Goal: Information Seeking & Learning: Find specific fact

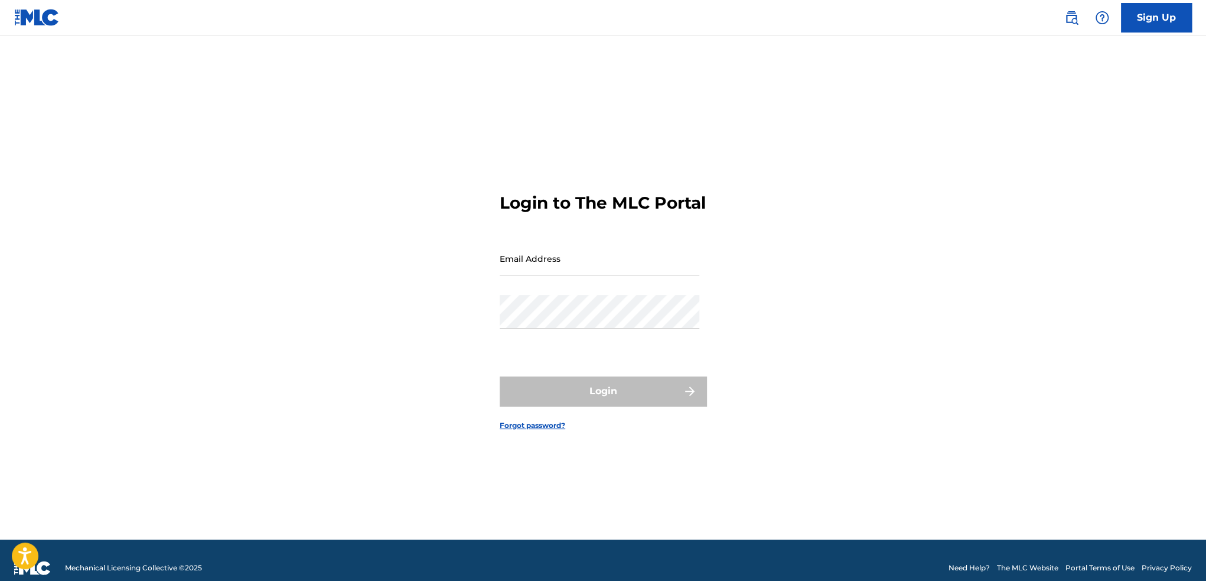
click at [570, 268] on input "Email Address" at bounding box center [600, 259] width 200 height 34
click at [583, 275] on input "Email Address" at bounding box center [600, 259] width 200 height 34
click at [1069, 15] on img at bounding box center [1072, 18] width 14 height 14
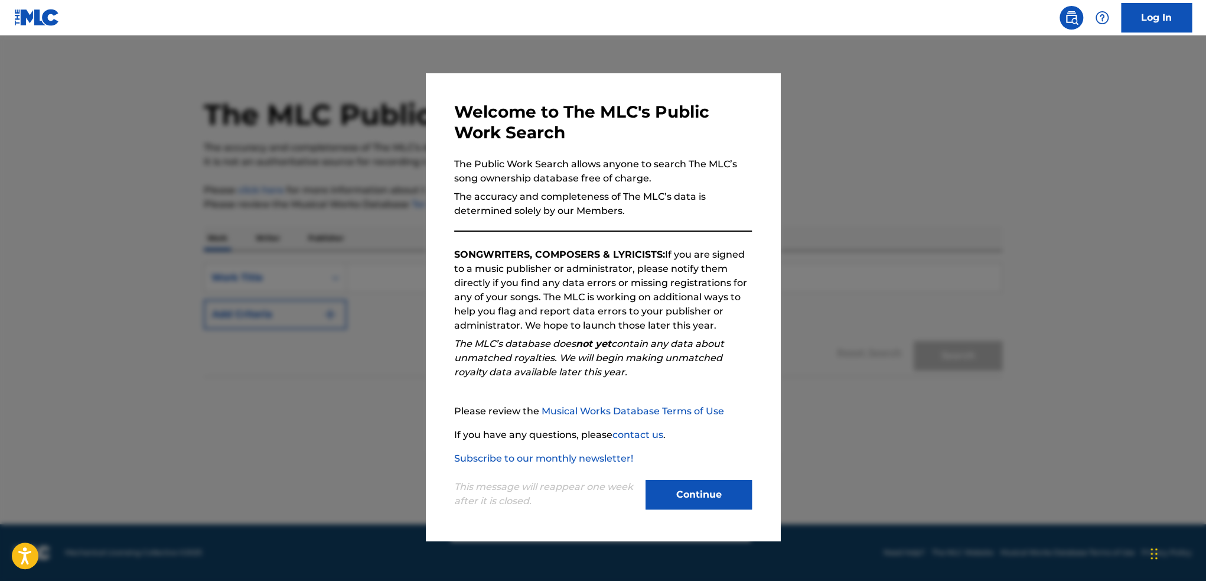
click at [688, 500] on button "Continue" at bounding box center [699, 495] width 106 height 30
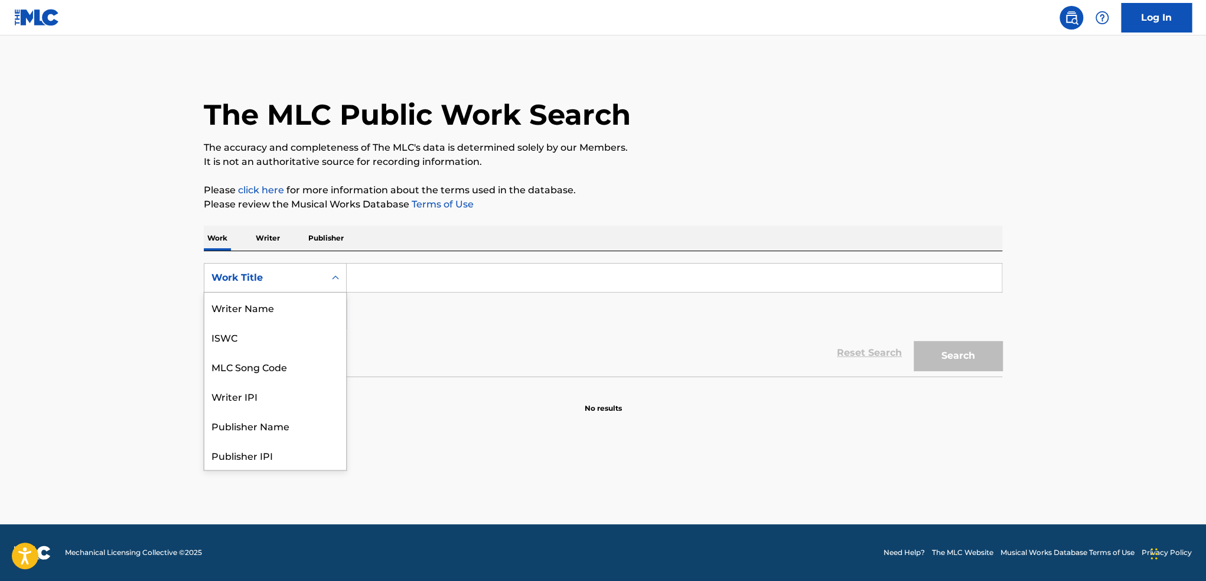
click at [248, 264] on div "Work Title" at bounding box center [275, 278] width 143 height 30
click at [236, 341] on div "ISWC" at bounding box center [275, 337] width 142 height 30
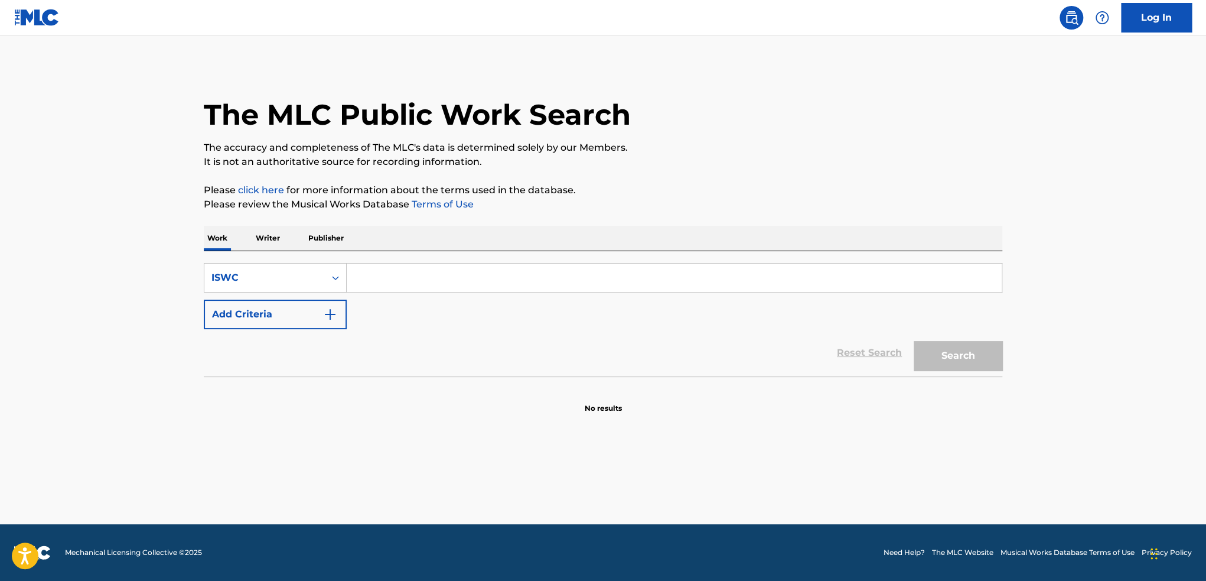
click at [391, 287] on input "Search Form" at bounding box center [674, 278] width 655 height 28
paste input "T-318.338.440-5"
click at [367, 274] on input "T-318.338.440-5" at bounding box center [674, 278] width 655 height 28
click at [398, 275] on input "T318338 4405" at bounding box center [674, 278] width 655 height 28
type input "T3183384405"
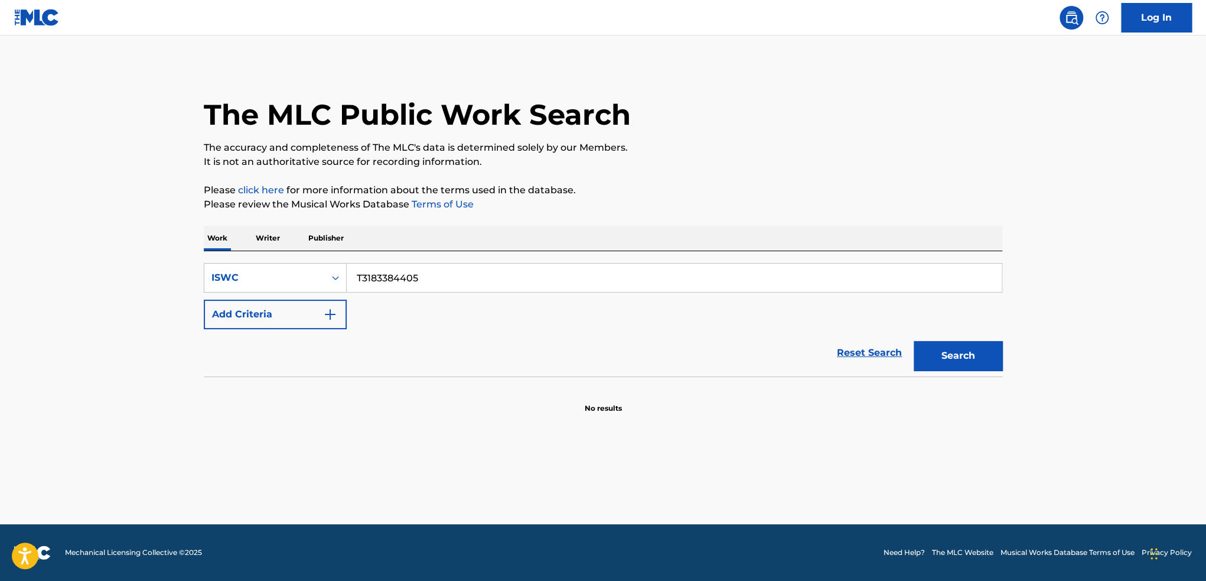
click at [945, 352] on button "Search" at bounding box center [958, 356] width 89 height 30
click at [272, 280] on div "ISWC" at bounding box center [265, 278] width 106 height 14
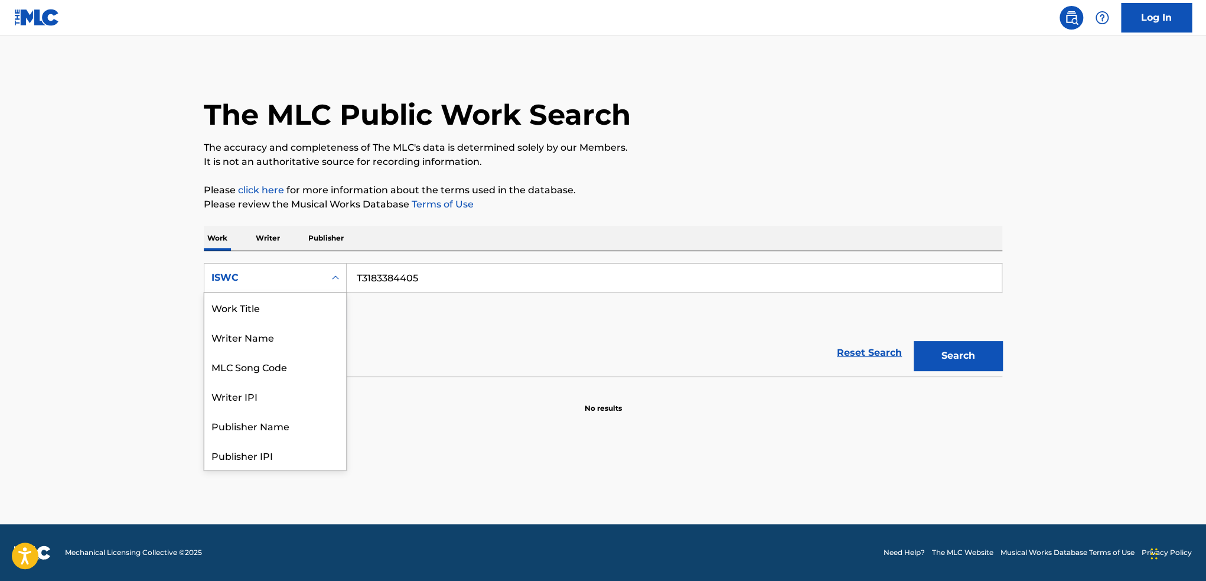
scroll to position [59, 0]
click at [262, 311] on div "MLC Song Code" at bounding box center [275, 307] width 142 height 30
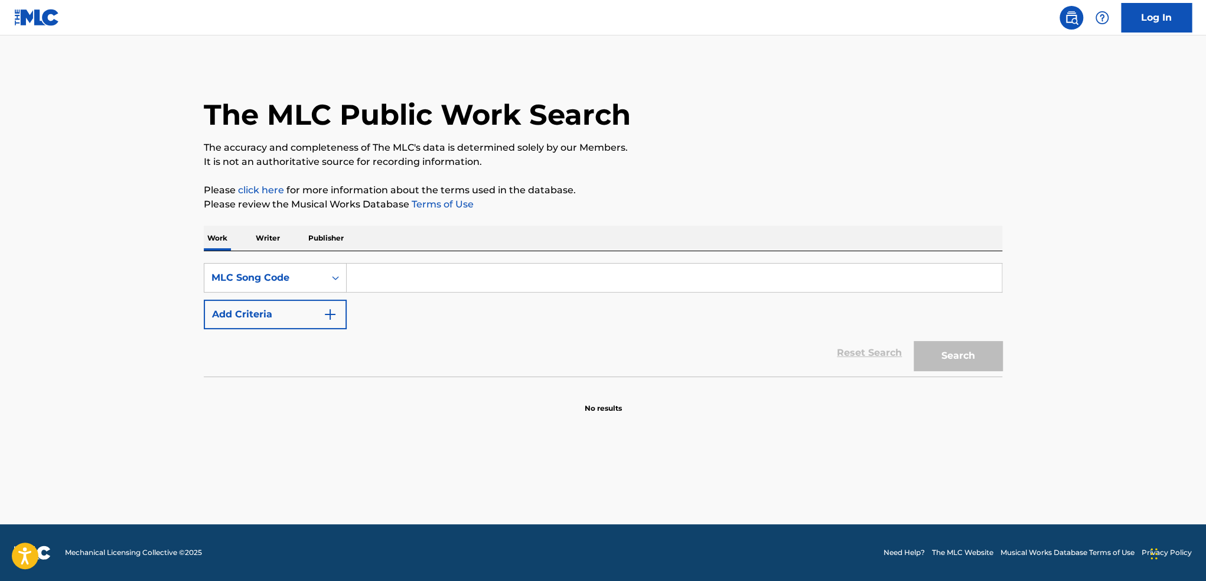
click at [424, 276] on input "Search Form" at bounding box center [674, 278] width 655 height 28
paste input "HB6GJS"
type input "HB6GJS"
click at [914, 341] on button "Search" at bounding box center [958, 356] width 89 height 30
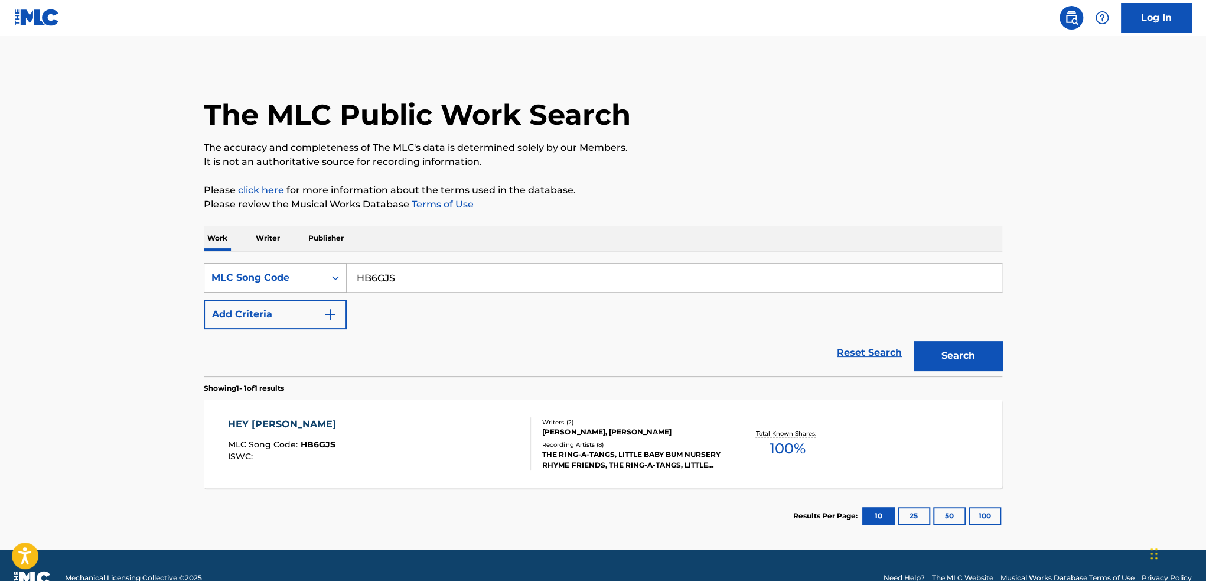
click at [266, 287] on div "MLC Song Code" at bounding box center [264, 277] width 121 height 22
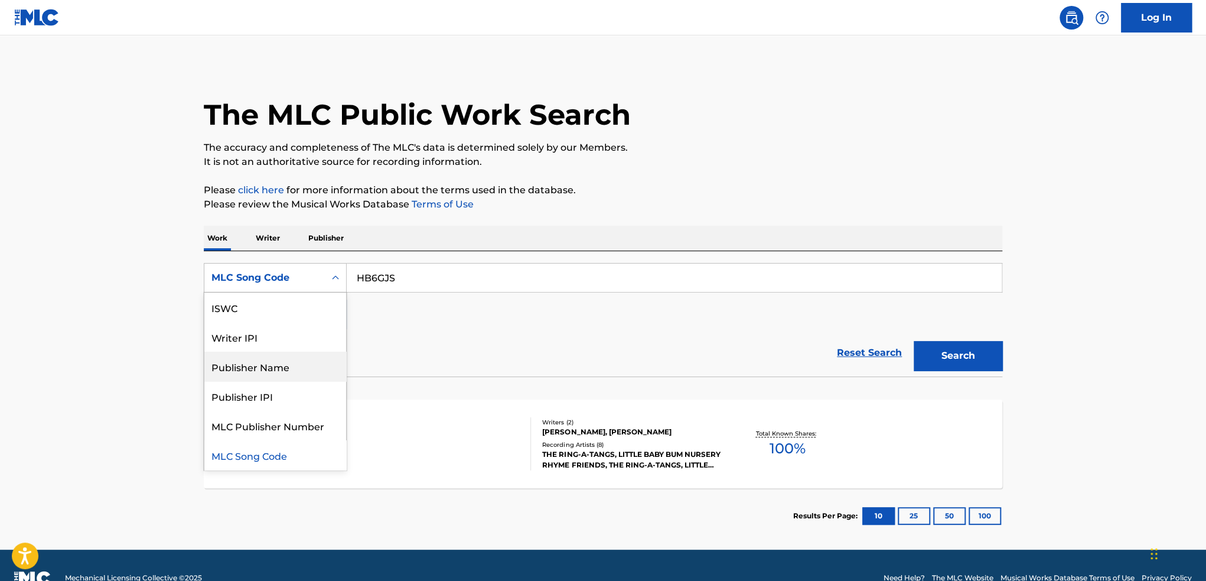
scroll to position [0, 0]
click at [253, 311] on div "Work Title" at bounding box center [275, 307] width 142 height 30
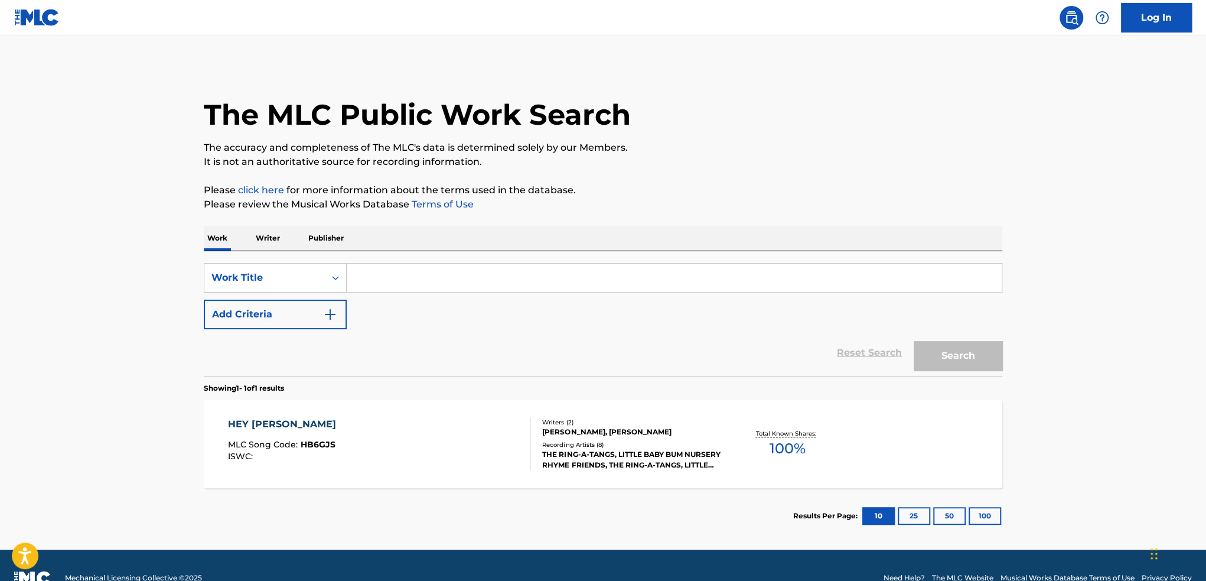
click at [432, 287] on input "Search Form" at bounding box center [674, 278] width 655 height 28
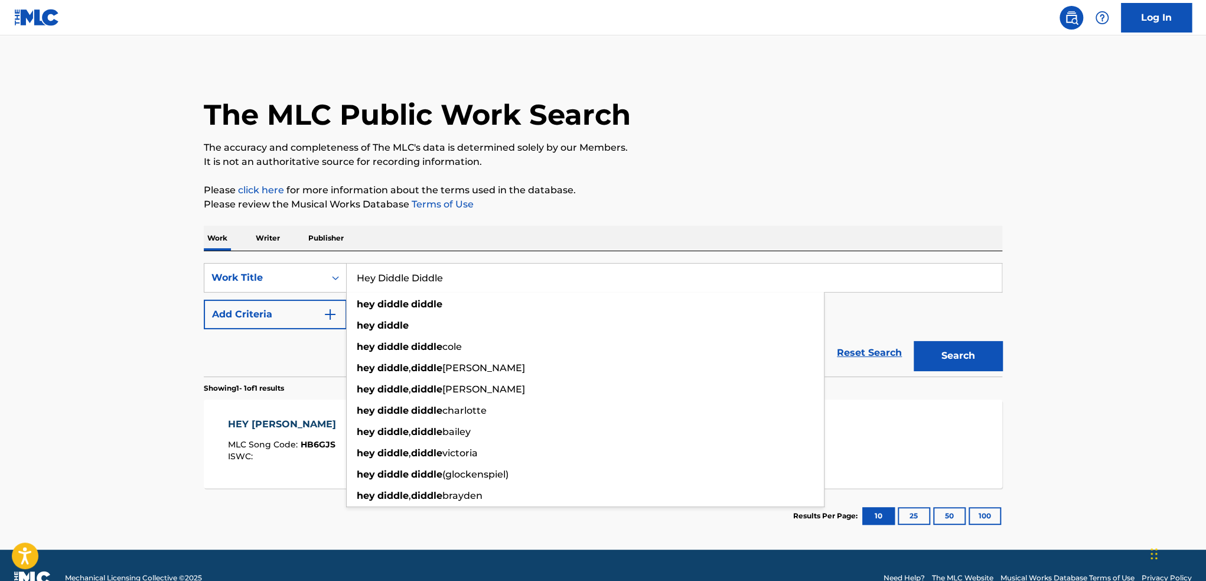
type input "Hey Diddle Diddle"
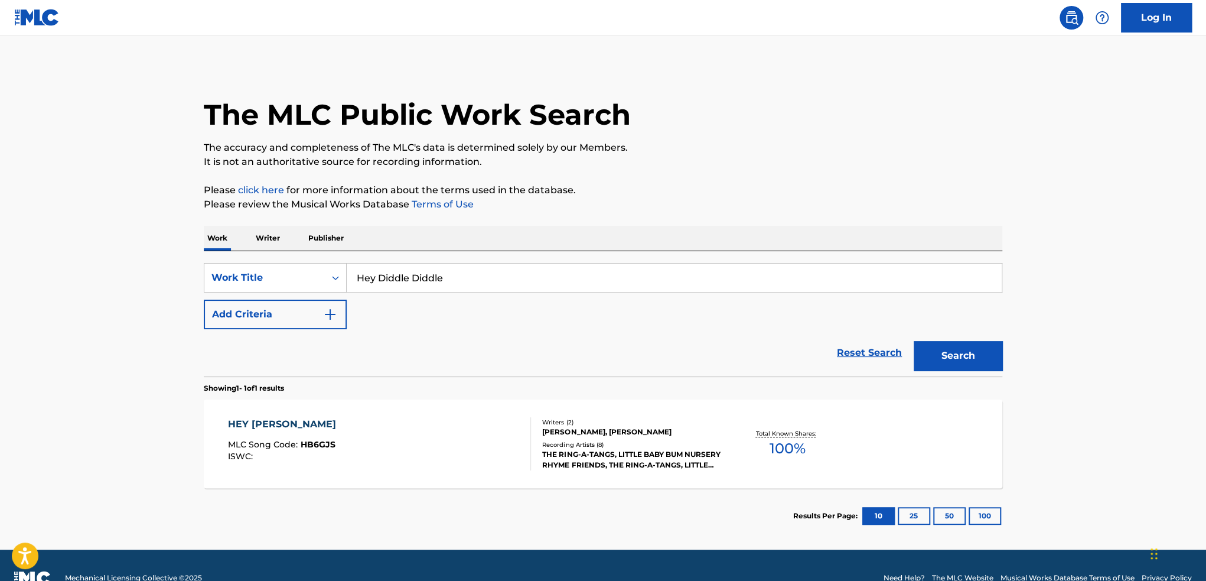
click at [109, 307] on main "The MLC Public Work Search The accuracy and completeness of The MLC's data is d…" at bounding box center [603, 292] width 1206 height 514
click at [280, 311] on button "Add Criteria" at bounding box center [275, 315] width 143 height 30
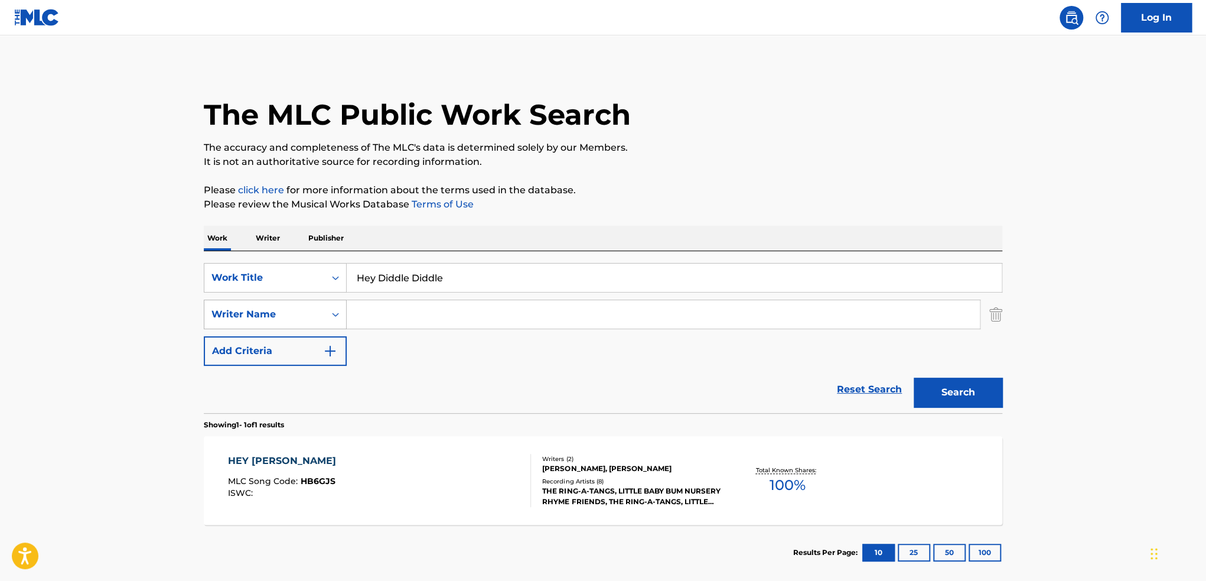
click at [266, 314] on div "Writer Name" at bounding box center [265, 314] width 106 height 14
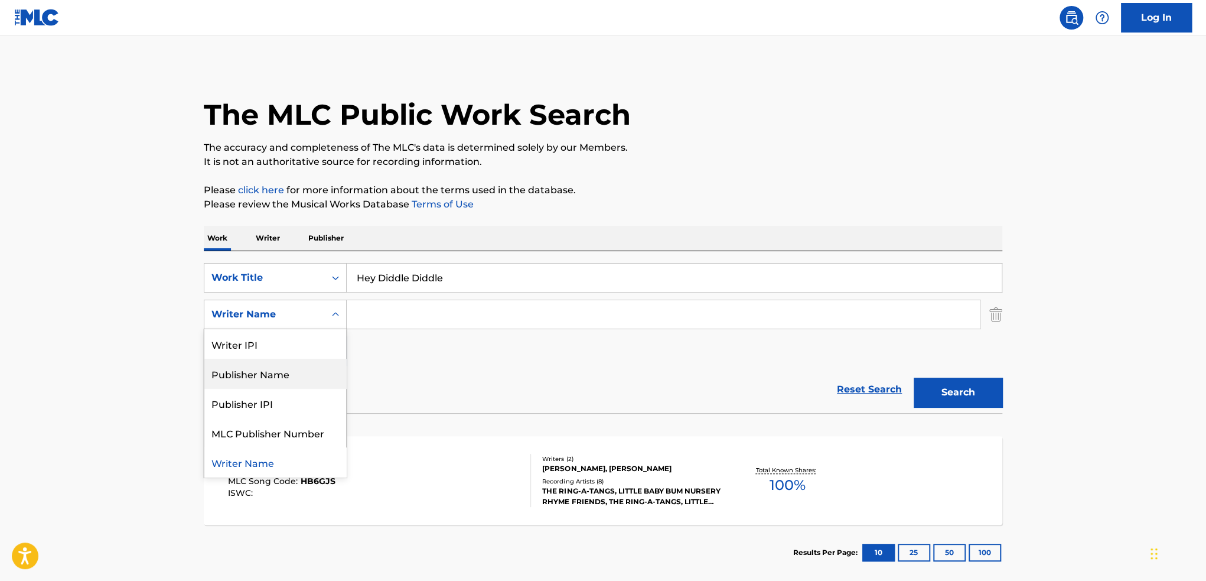
click at [291, 378] on div "Publisher Name" at bounding box center [275, 374] width 142 height 30
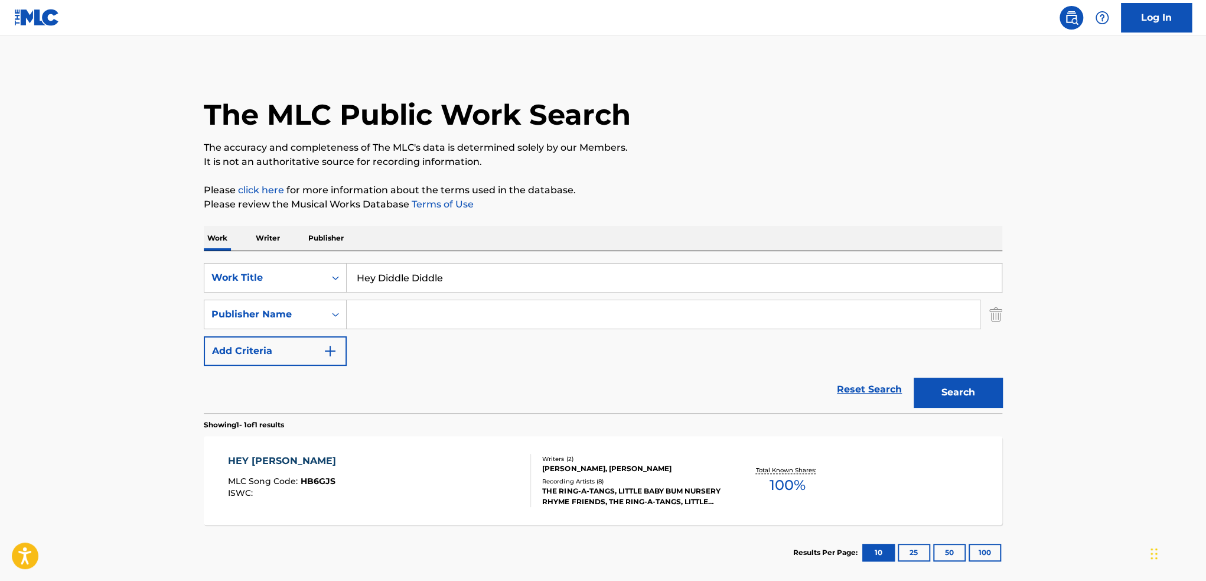
click at [404, 320] on input "Search Form" at bounding box center [663, 314] width 633 height 28
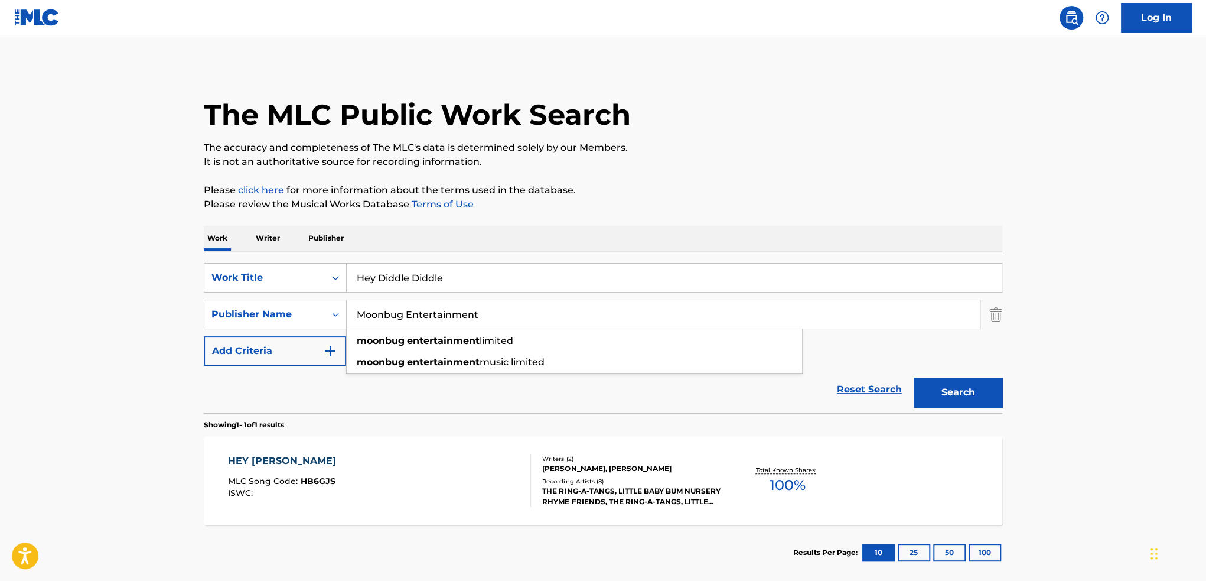
type input "Moonbug Entertainment"
click at [142, 305] on main "The MLC Public Work Search The accuracy and completeness of The MLC's data is d…" at bounding box center [603, 310] width 1206 height 551
click at [971, 389] on button "Search" at bounding box center [958, 393] width 89 height 30
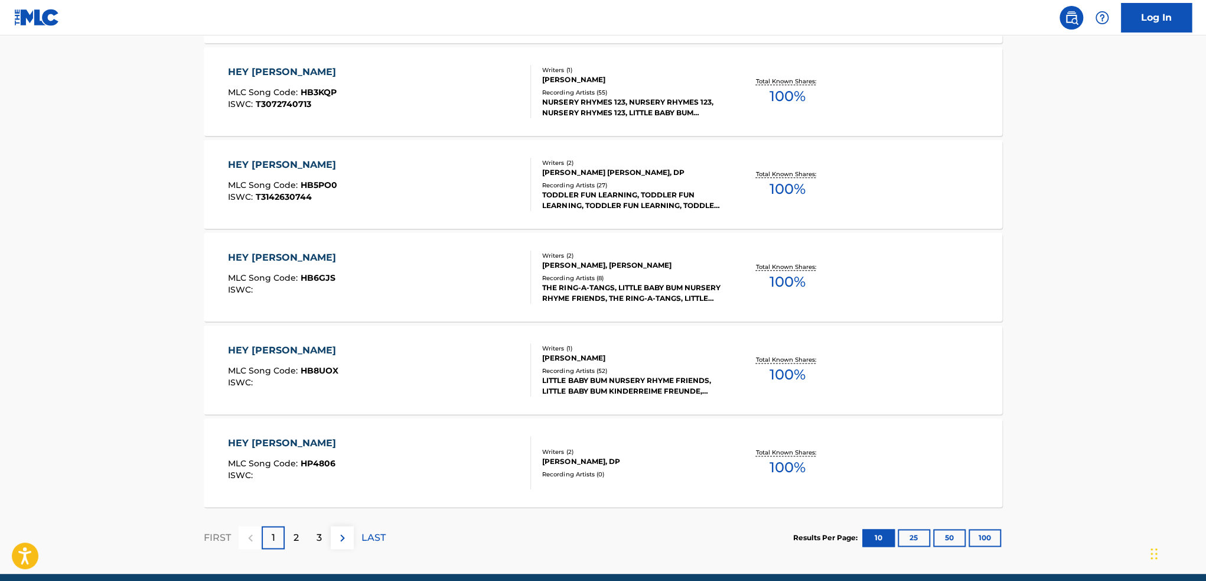
scroll to position [866, 0]
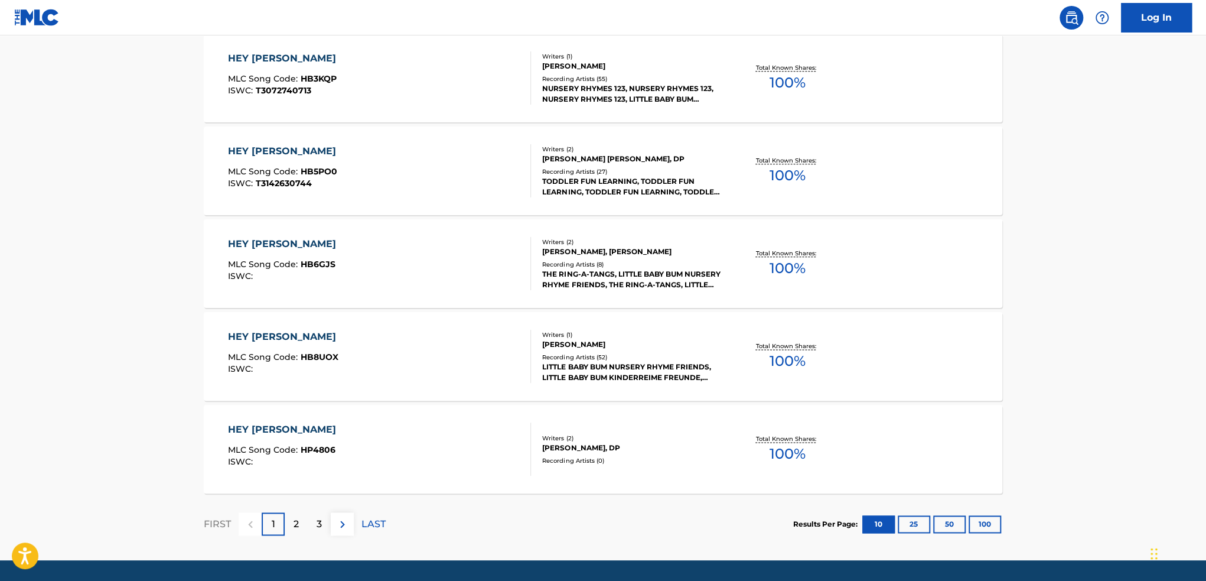
click at [343, 523] on img at bounding box center [343, 524] width 14 height 14
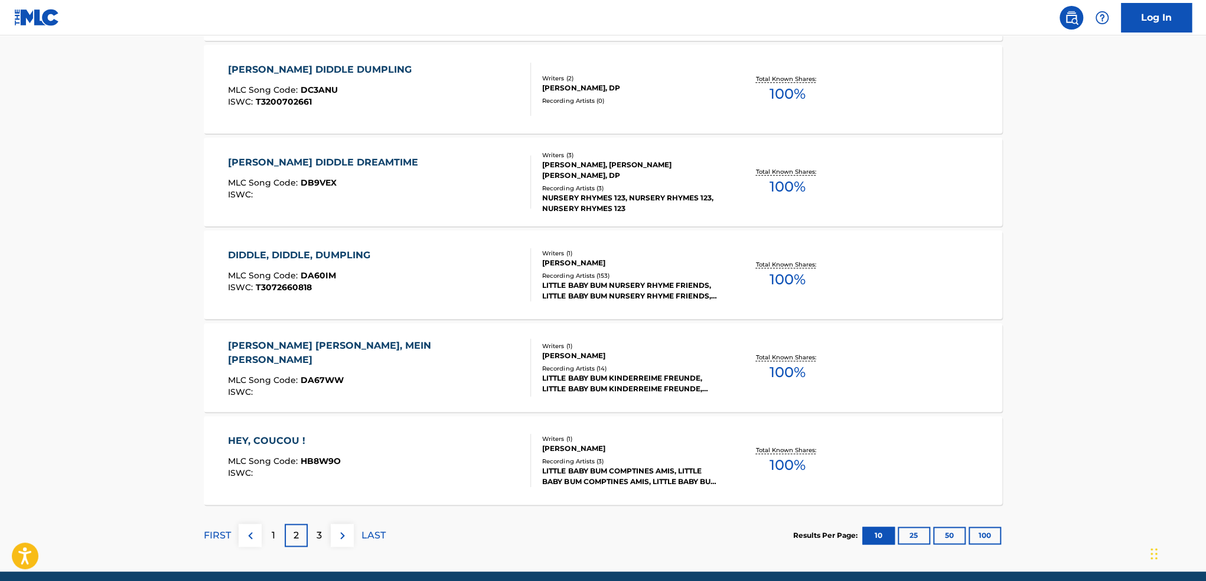
scroll to position [902, 0]
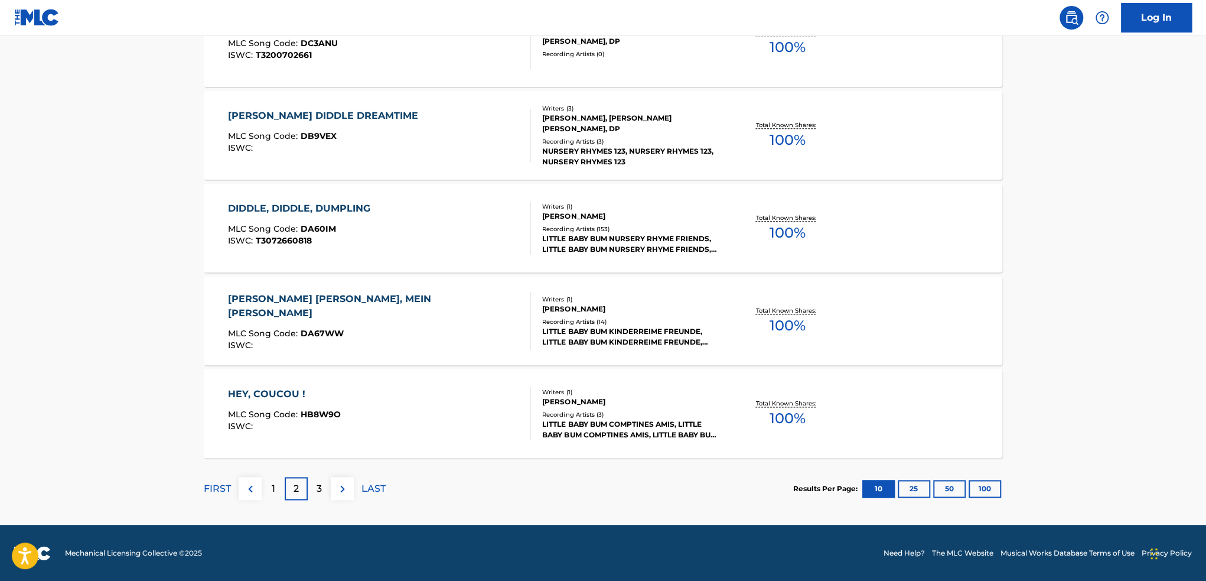
click at [343, 494] on img at bounding box center [343, 489] width 14 height 14
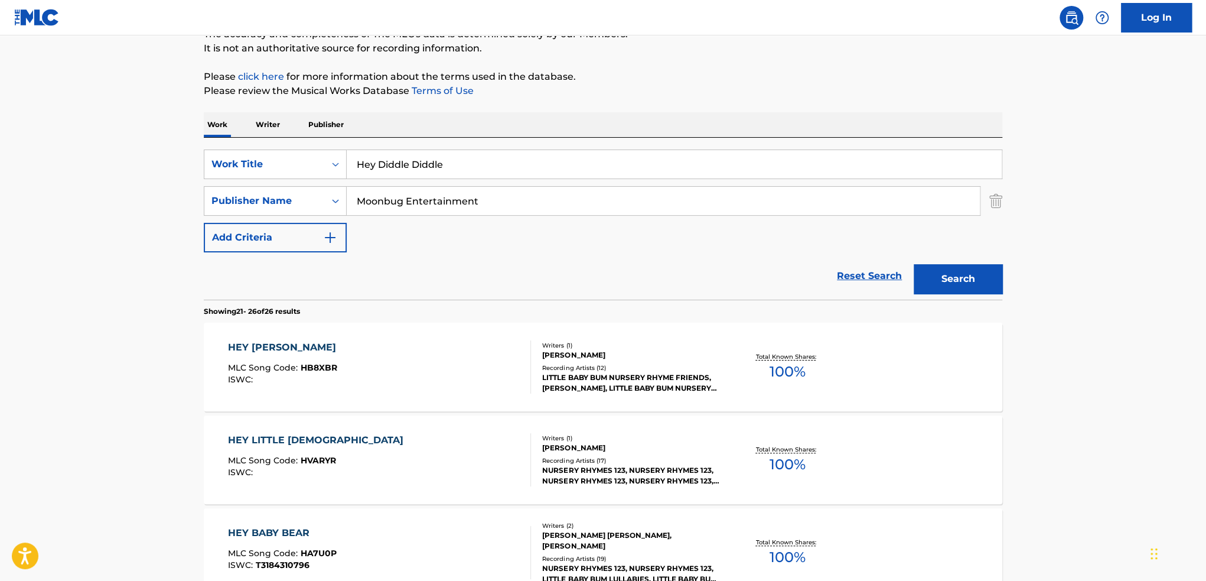
scroll to position [19, 0]
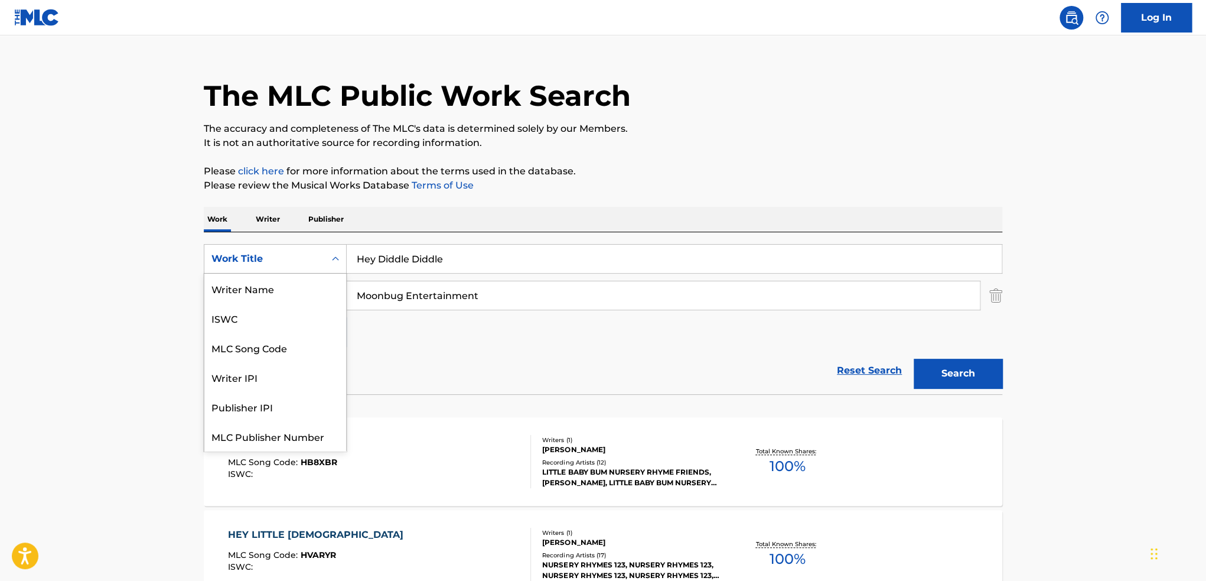
click at [267, 258] on div "Work Title" at bounding box center [265, 259] width 106 height 14
click at [259, 285] on div "ISWC" at bounding box center [275, 289] width 142 height 30
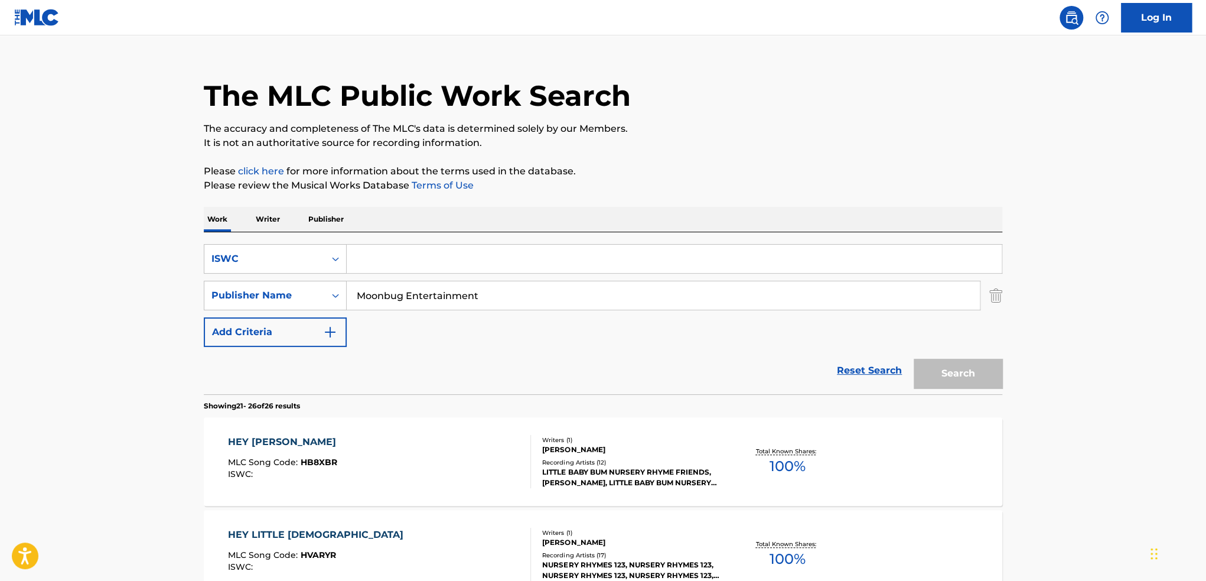
click at [436, 254] on input "Search Form" at bounding box center [674, 259] width 655 height 28
paste input "T-307.264.180-2"
type input "T-307.264.180-2"
drag, startPoint x: 501, startPoint y: 297, endPoint x: 306, endPoint y: 275, distance: 196.2
click at [306, 275] on div "SearchWithCriteria5a54f623-c374-46af-90e2-15ca17f34922 ISWC T-307.264.180-2 Sea…" at bounding box center [603, 295] width 799 height 103
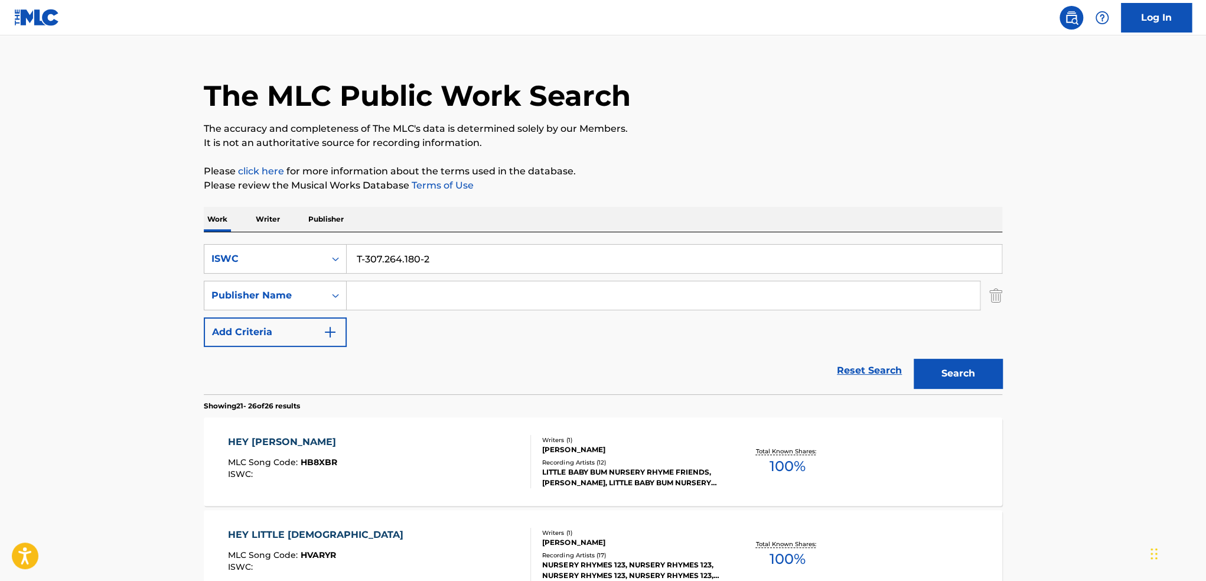
click at [366, 254] on input "T-307.264.180-2" at bounding box center [674, 259] width 655 height 28
type input "T3072641802"
click at [914, 359] on button "Search" at bounding box center [958, 374] width 89 height 30
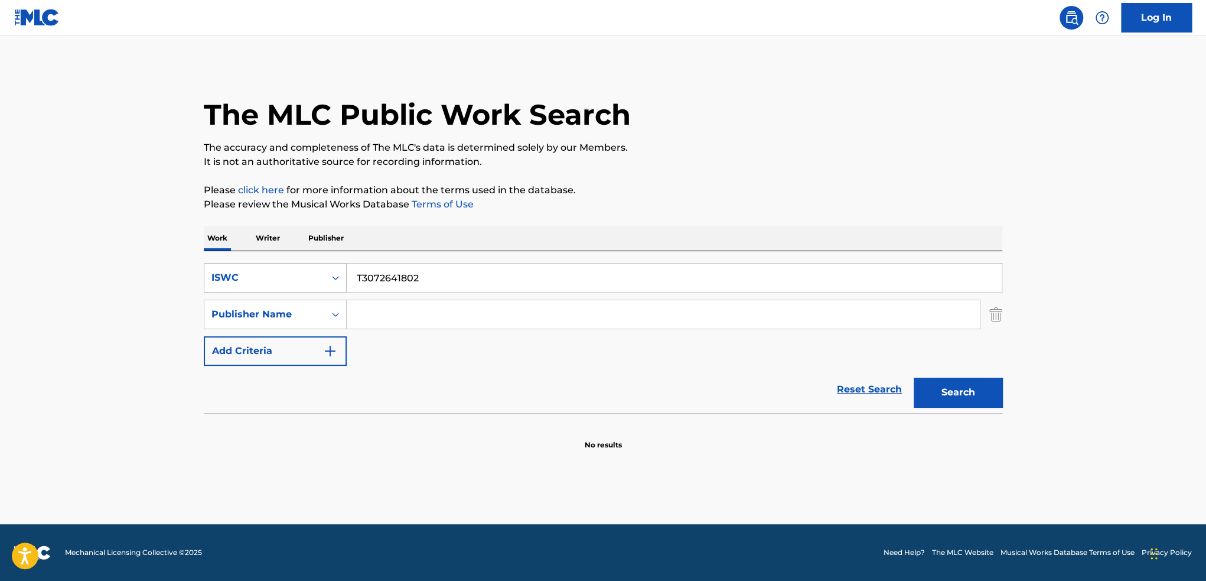
click at [271, 273] on div "ISWC" at bounding box center [265, 278] width 106 height 14
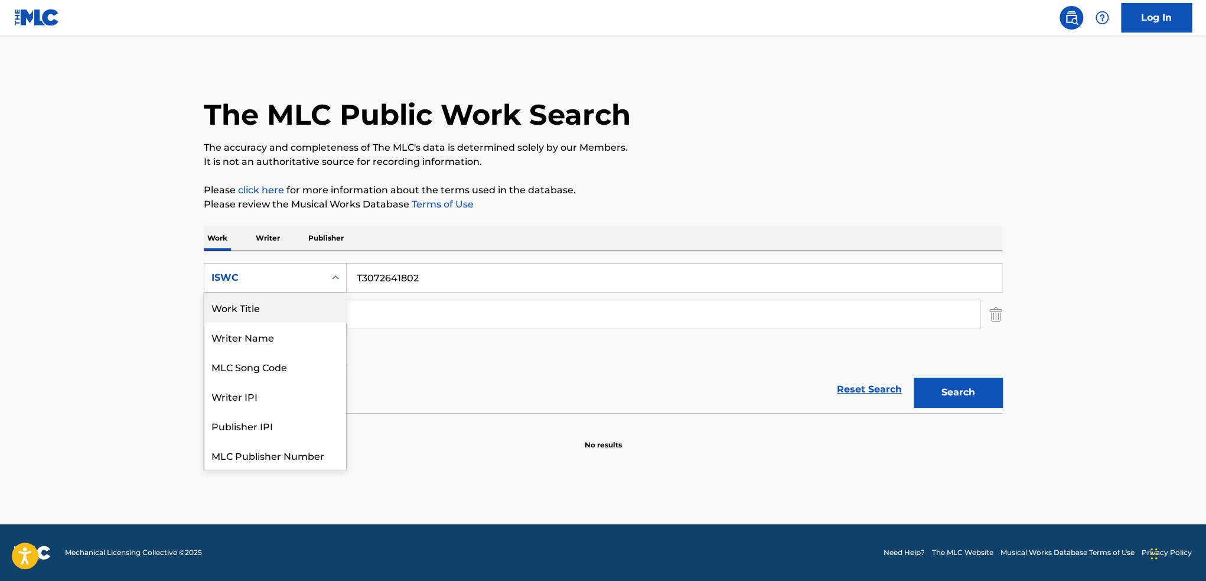
click at [253, 307] on div "Work Title" at bounding box center [275, 307] width 142 height 30
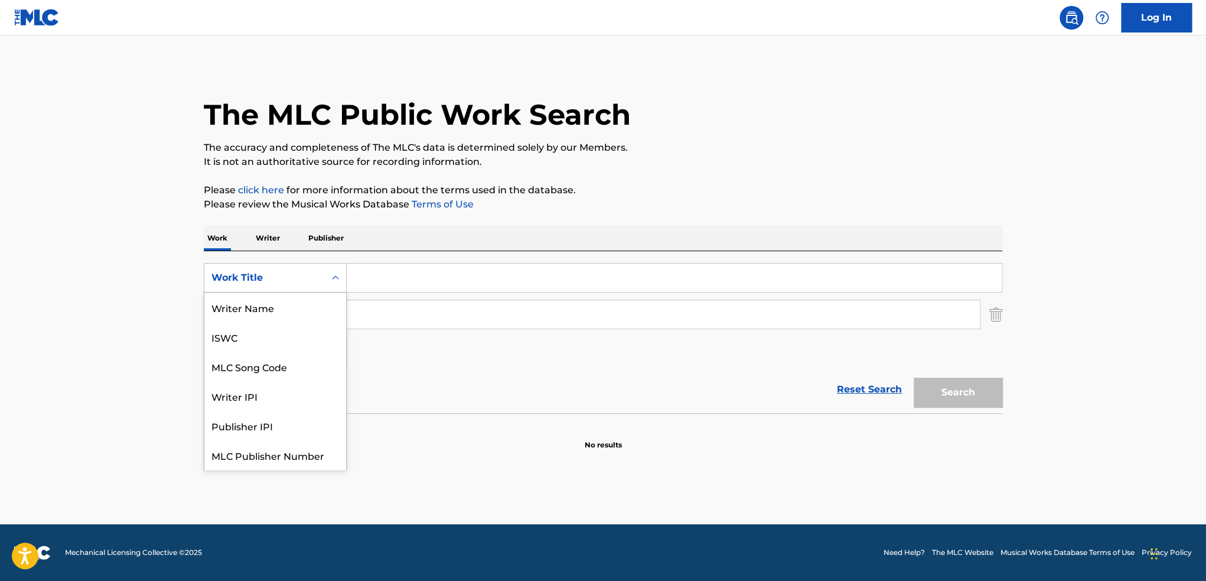
click at [249, 281] on div "Work Title" at bounding box center [265, 278] width 106 height 14
click at [253, 372] on div "MLC Song Code" at bounding box center [275, 367] width 142 height 30
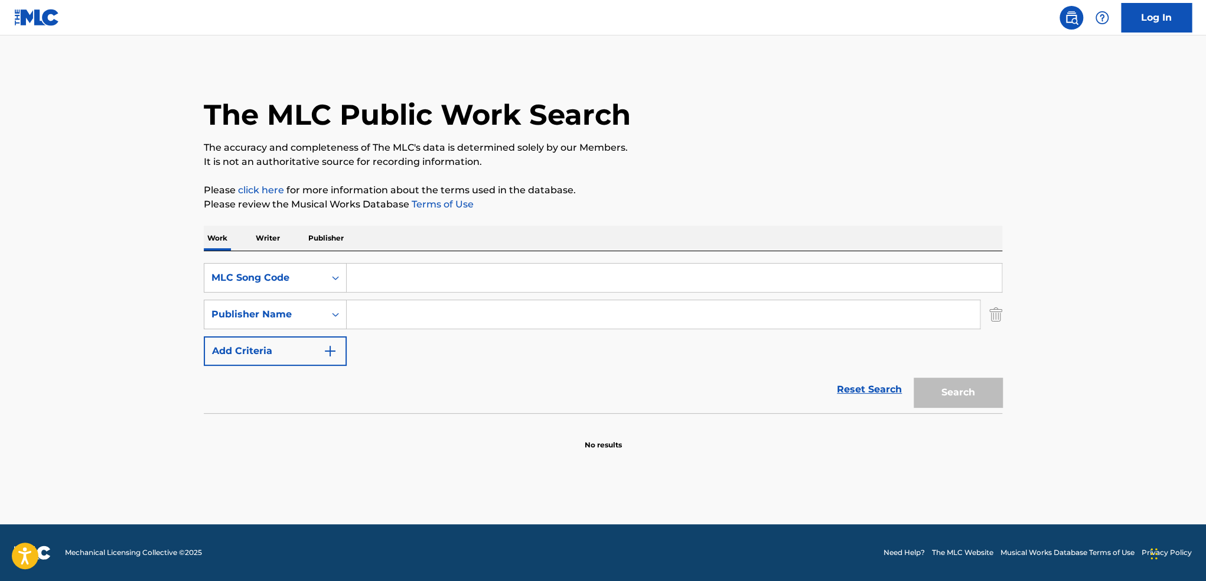
click at [392, 268] on input "Search Form" at bounding box center [674, 278] width 655 height 28
paste input "DC5NFS"
type input "DC5NFS"
click at [969, 399] on button "Search" at bounding box center [958, 393] width 89 height 30
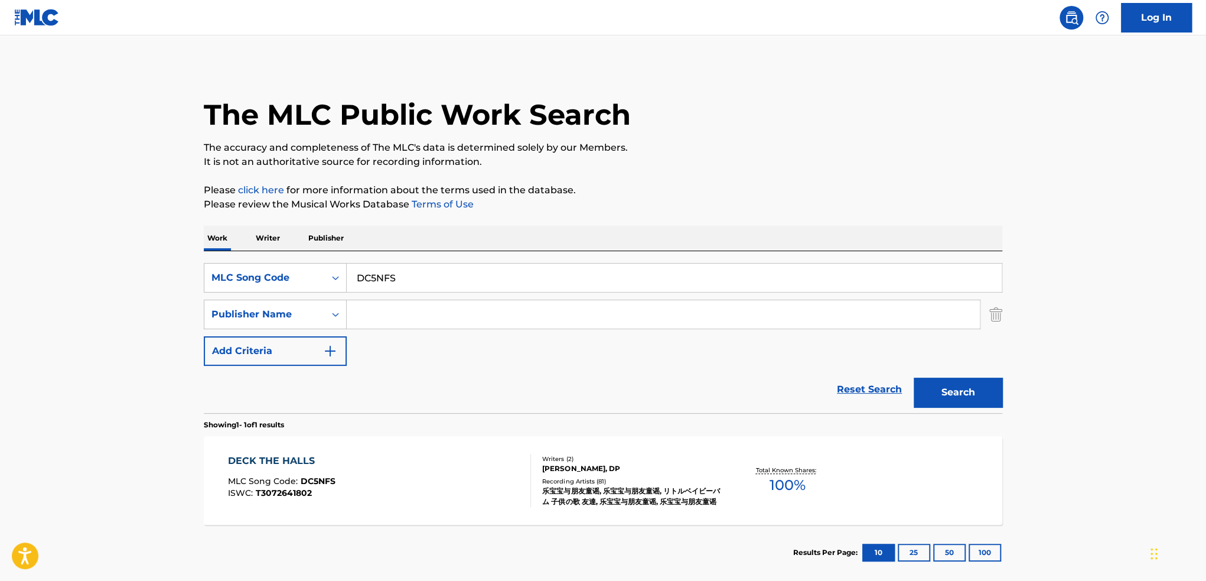
click at [308, 486] on div "MLC Song Code : DC5NFS" at bounding box center [282, 483] width 108 height 12
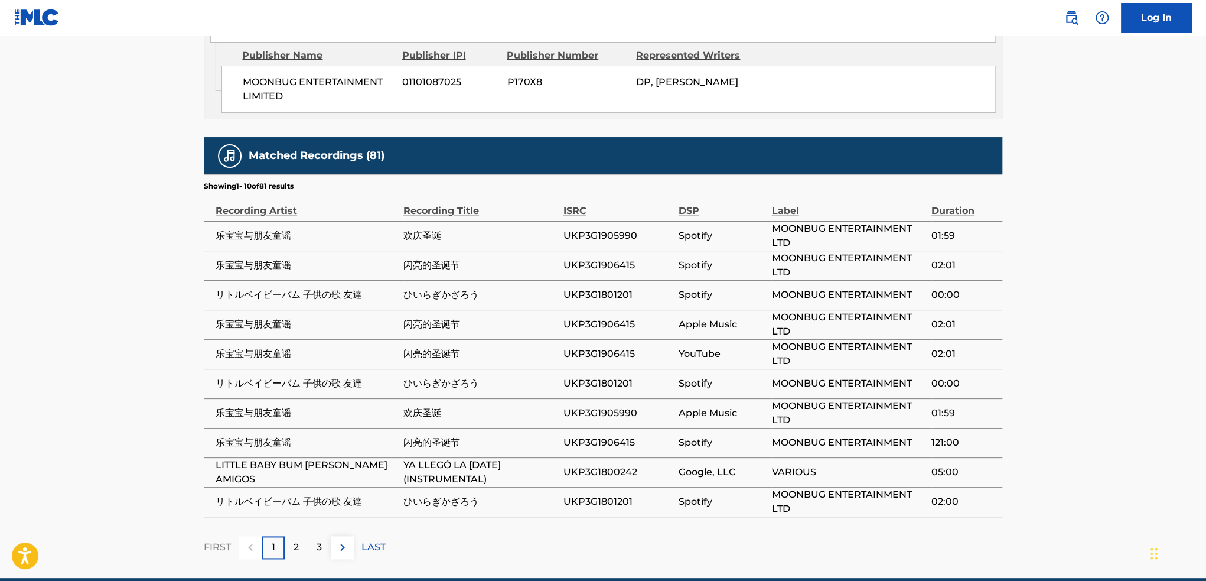
scroll to position [794, 0]
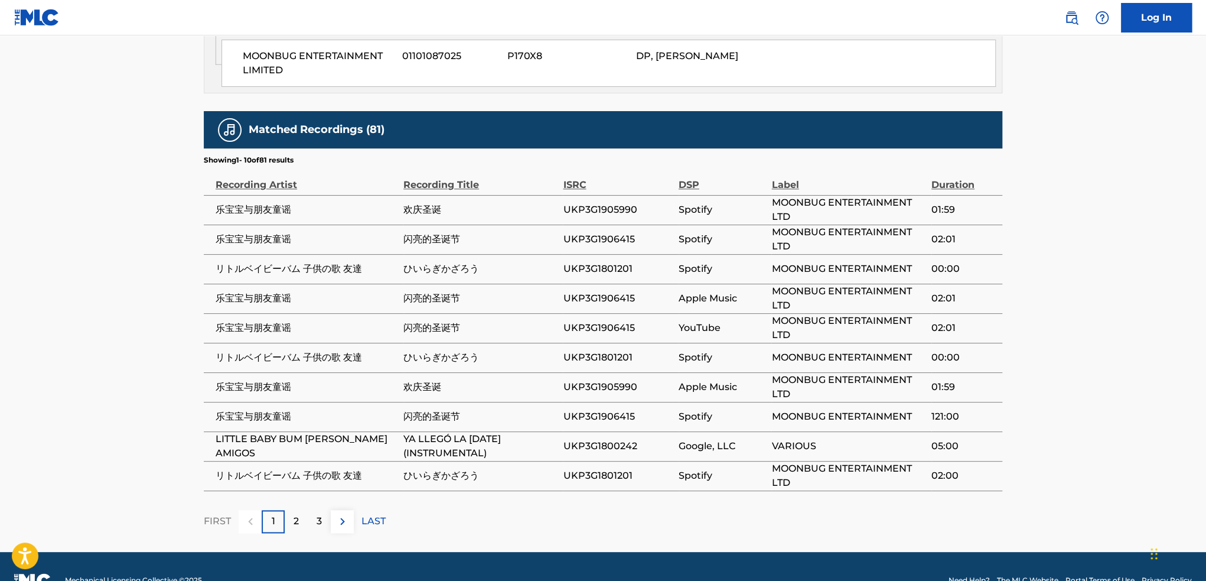
click at [302, 510] on div "2" at bounding box center [296, 521] width 23 height 23
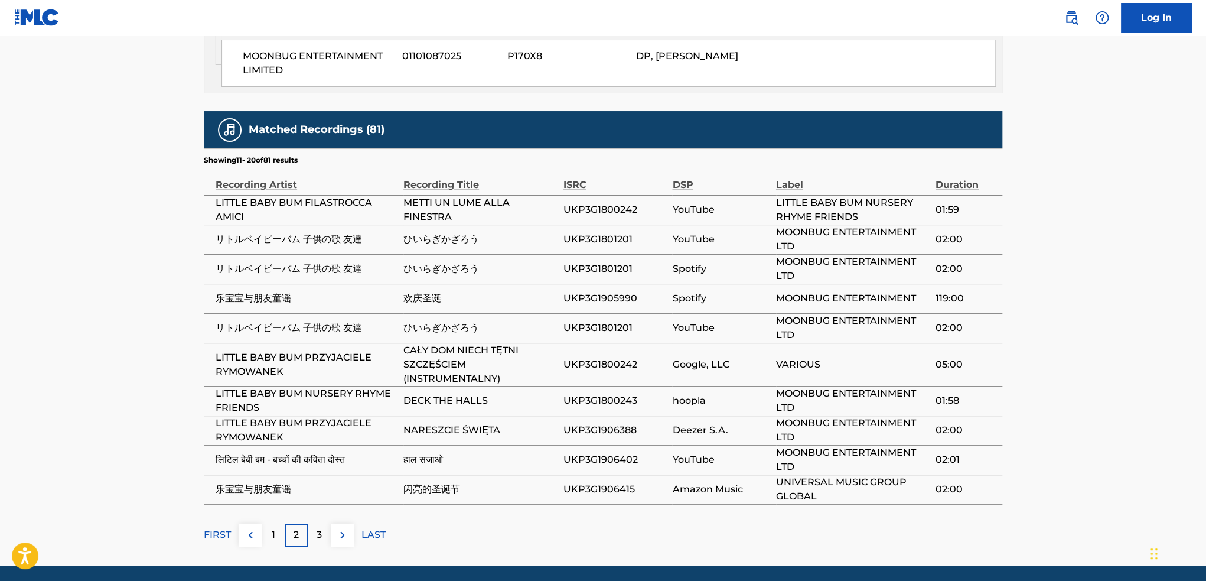
click at [318, 523] on div "3" at bounding box center [319, 534] width 23 height 23
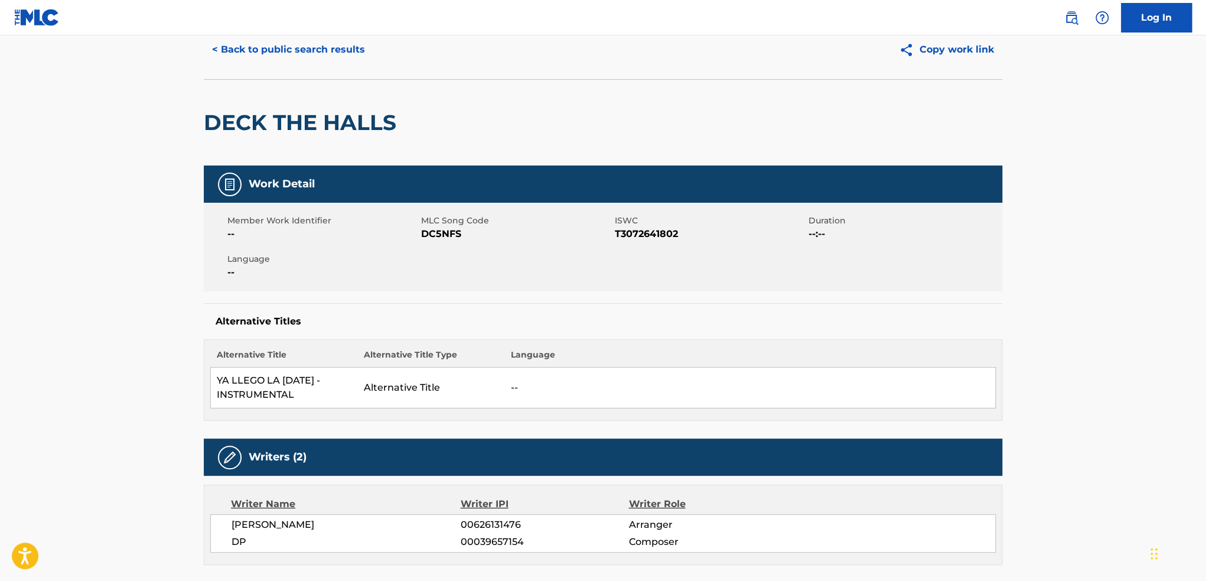
scroll to position [0, 0]
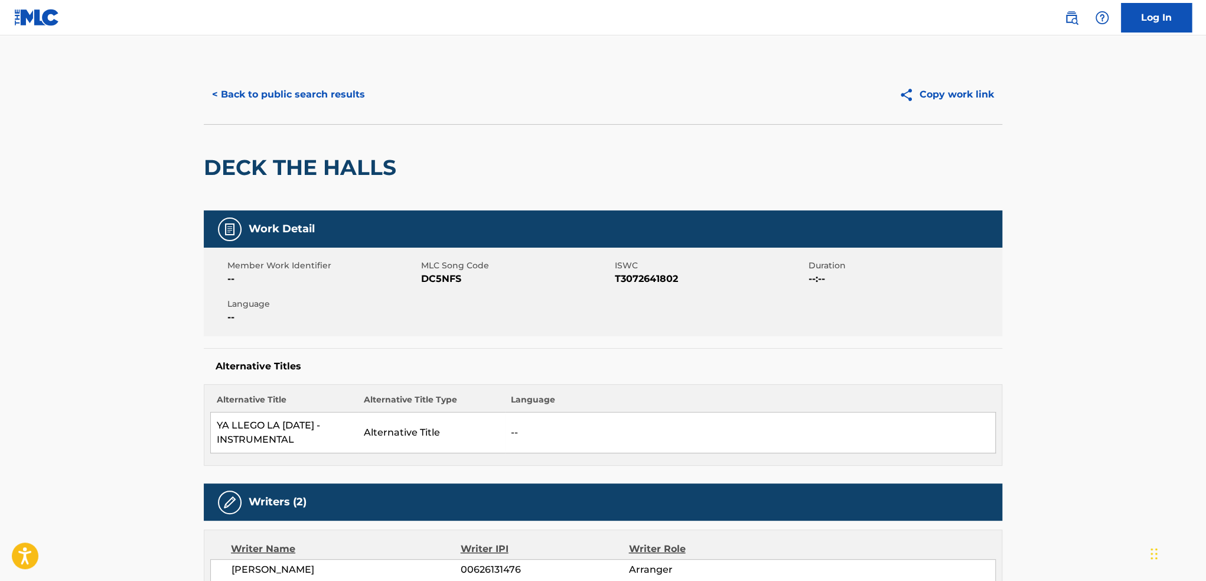
click at [251, 96] on button "< Back to public search results" at bounding box center [289, 95] width 170 height 30
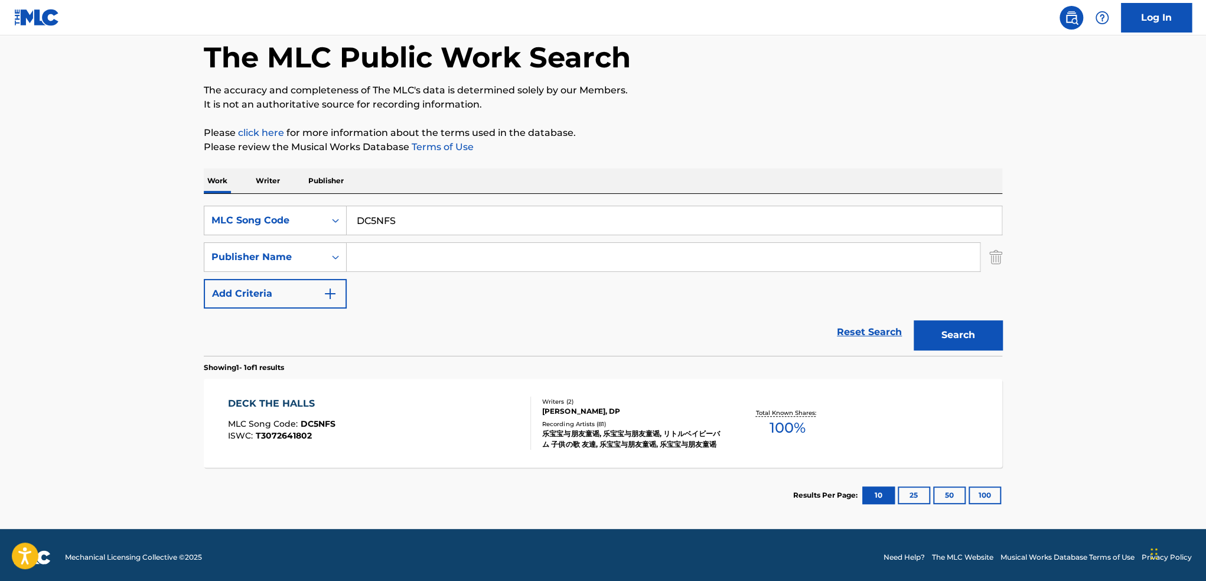
scroll to position [61, 0]
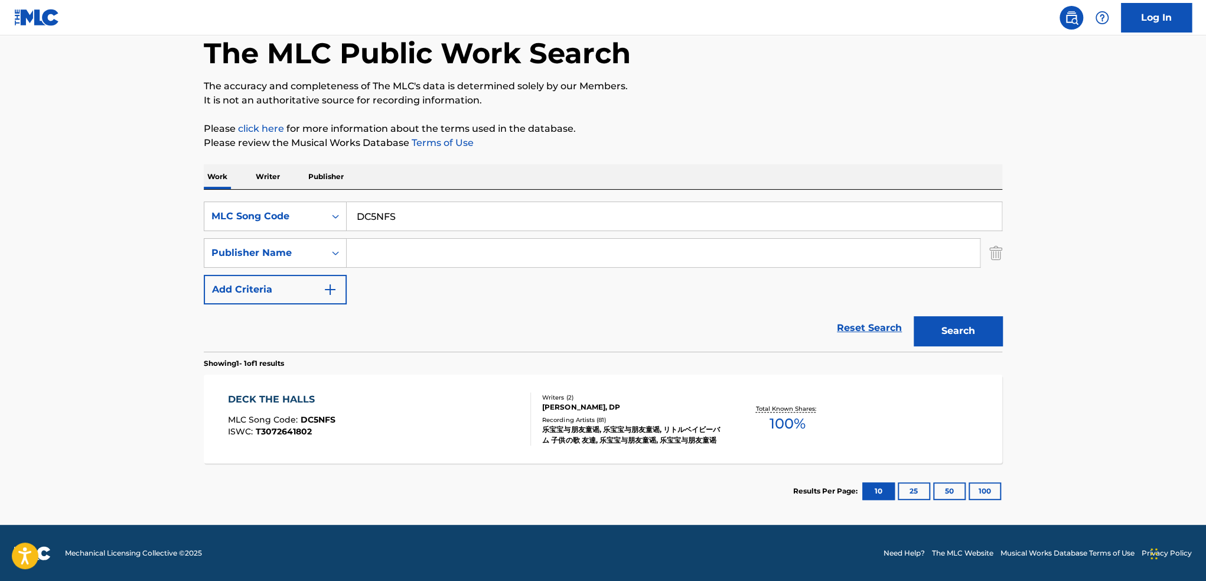
click at [311, 430] on div "ISWC : T3072641802" at bounding box center [282, 431] width 108 height 9
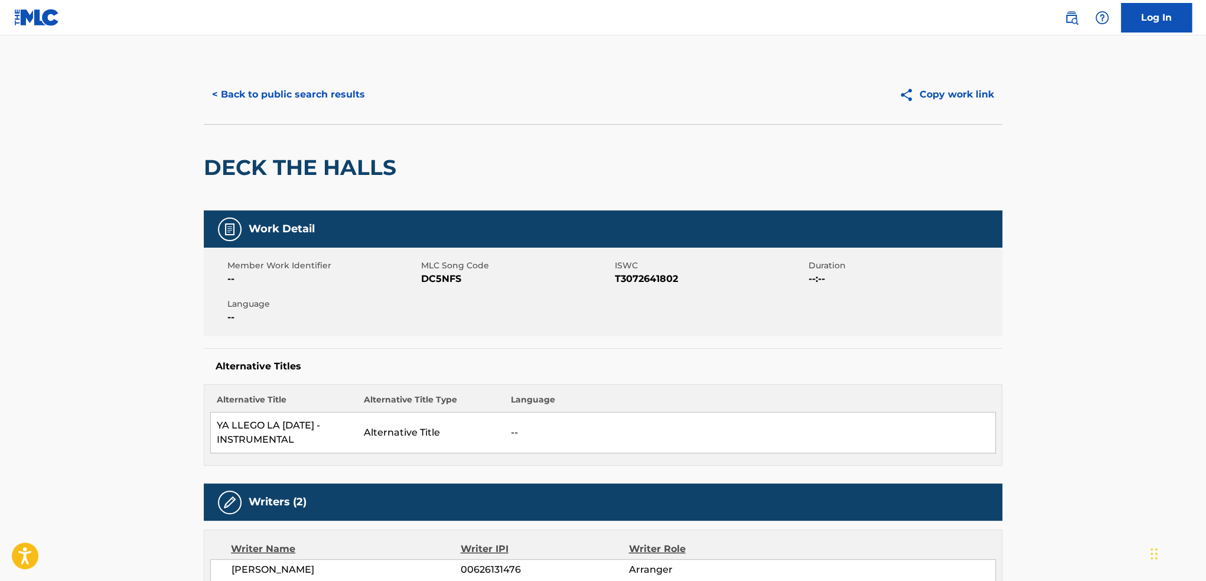
click at [656, 270] on span "ISWC" at bounding box center [710, 265] width 191 height 12
click at [650, 284] on span "T3072641802" at bounding box center [710, 279] width 191 height 14
copy span "T3072641802"
click at [652, 278] on span "T3072641802" at bounding box center [710, 279] width 191 height 14
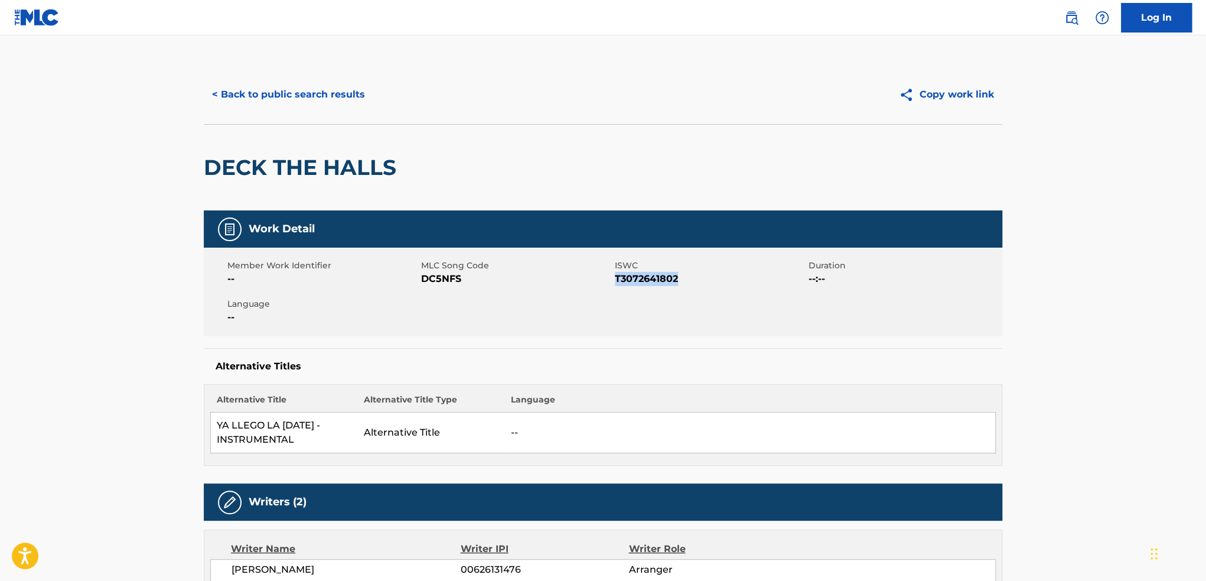
click at [652, 278] on span "T3072641802" at bounding box center [710, 279] width 191 height 14
click at [262, 93] on button "< Back to public search results" at bounding box center [289, 95] width 170 height 30
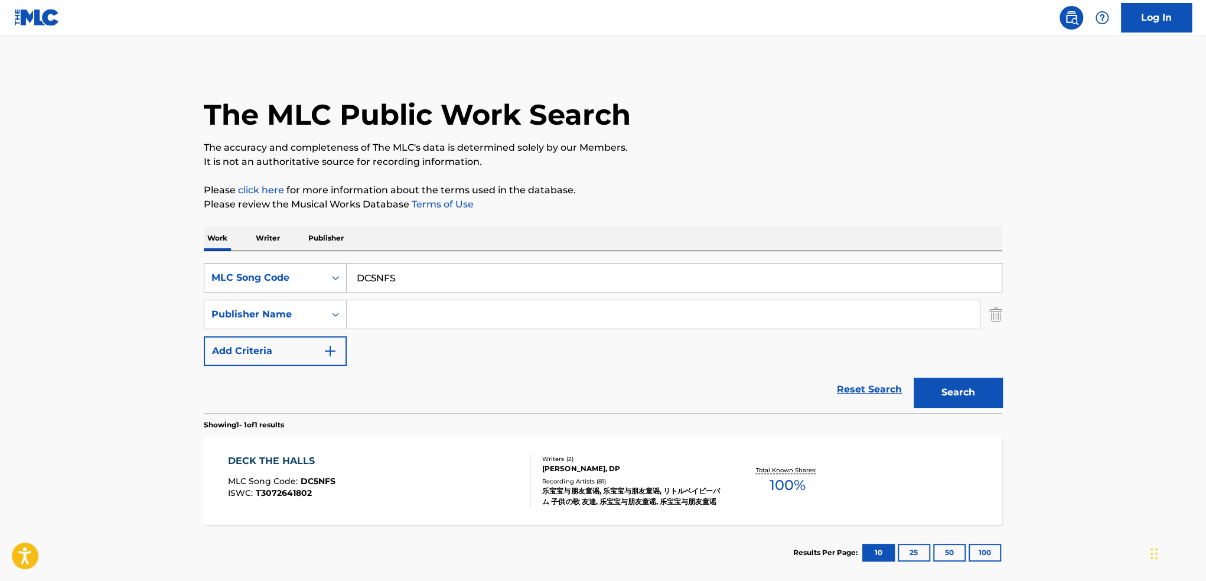
click at [298, 282] on div "MLC Song Code" at bounding box center [265, 278] width 106 height 14
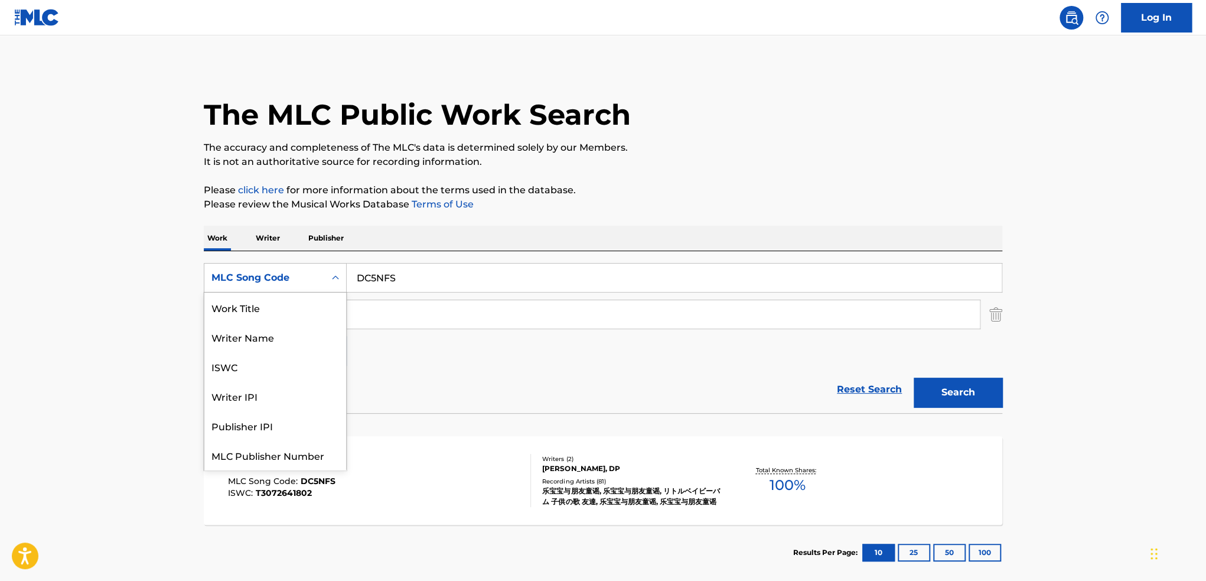
scroll to position [30, 0]
click at [260, 337] on div "ISWC" at bounding box center [275, 337] width 142 height 30
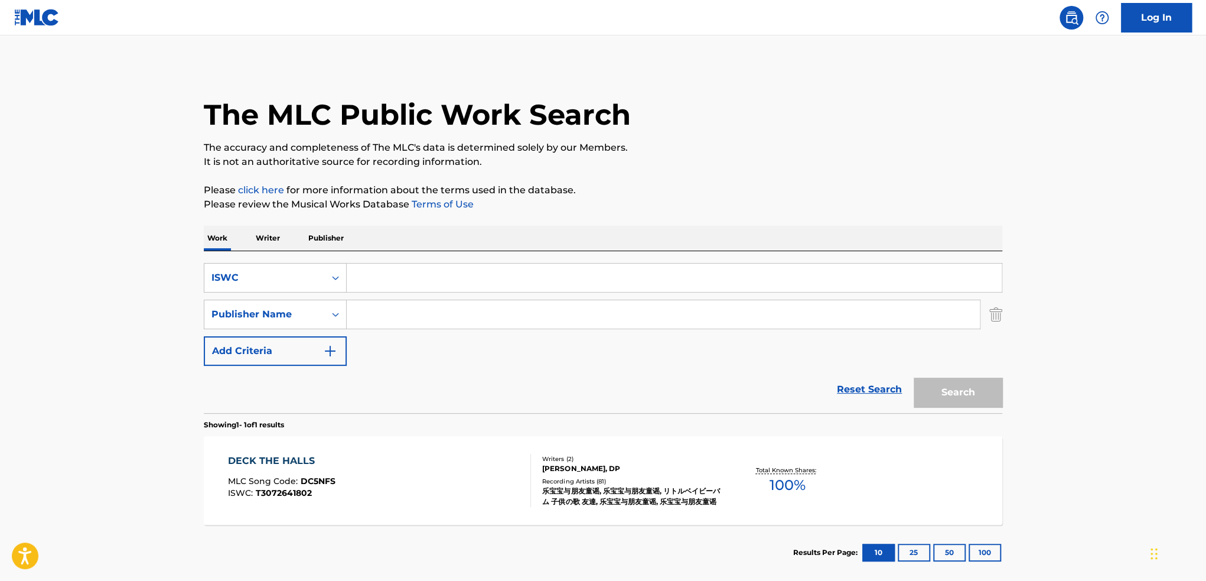
click at [385, 281] on input "Search Form" at bounding box center [674, 278] width 655 height 28
paste input "T-307.270.709-2"
drag, startPoint x: 365, startPoint y: 276, endPoint x: 442, endPoint y: 341, distance: 100.6
click at [366, 276] on input "T-307.270.709-2" at bounding box center [674, 278] width 655 height 28
type input "T3072707092"
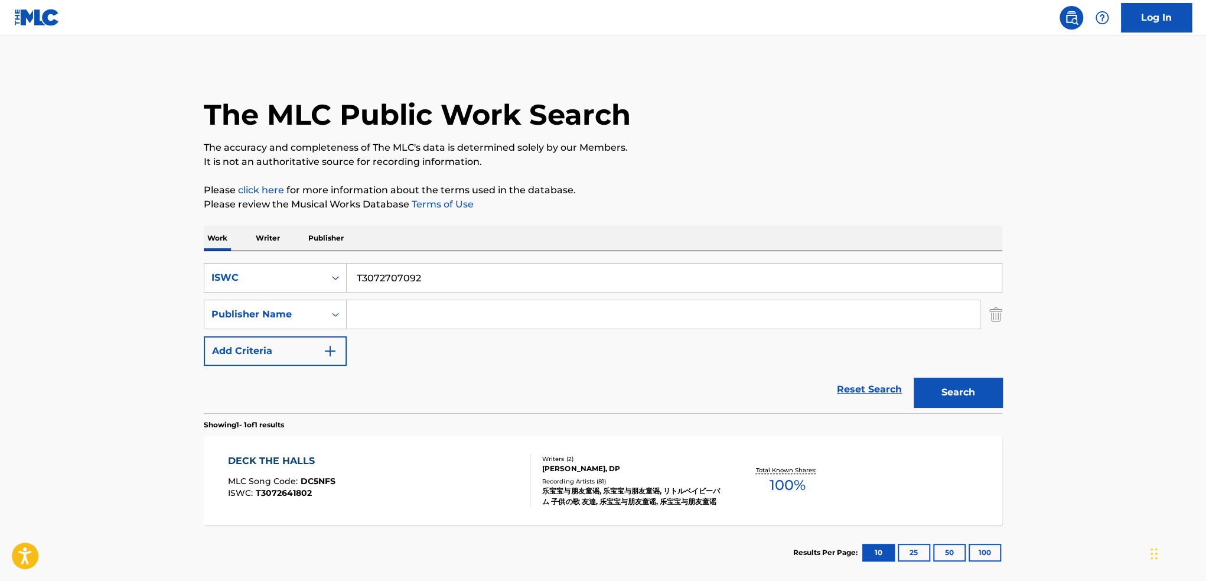
click at [914, 378] on button "Search" at bounding box center [958, 393] width 89 height 30
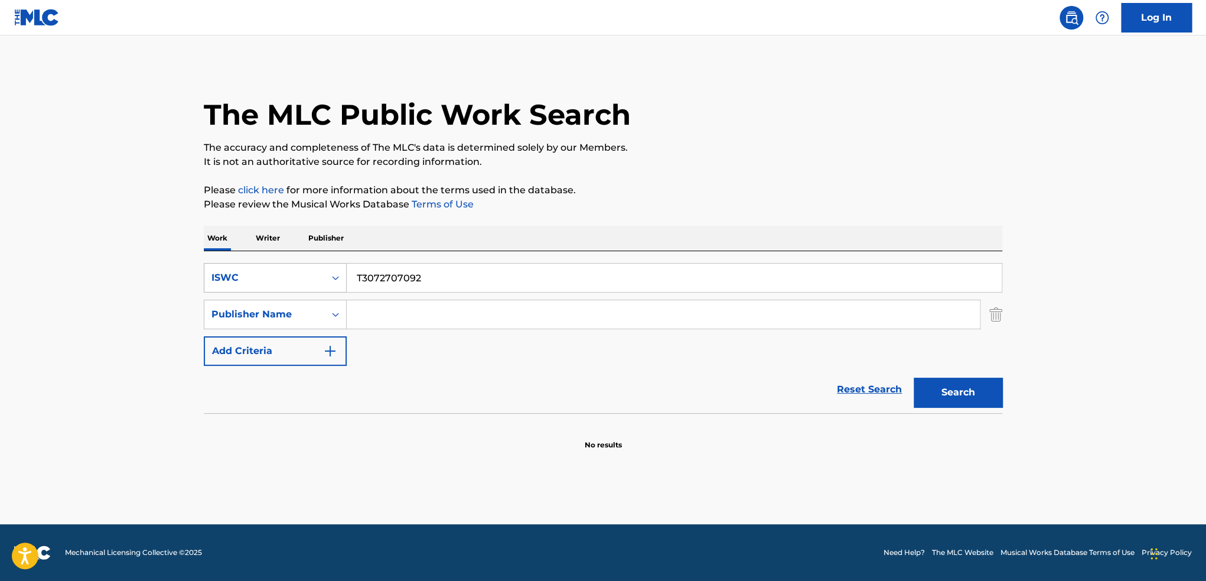
click at [238, 281] on div "ISWC" at bounding box center [265, 278] width 106 height 14
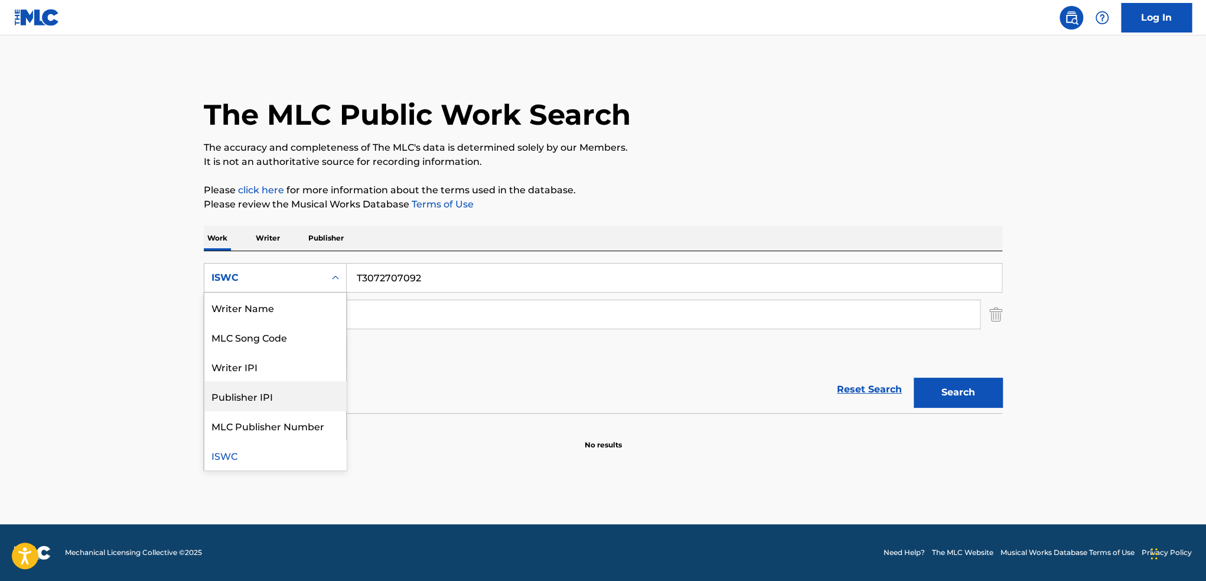
scroll to position [0, 0]
drag, startPoint x: 251, startPoint y: 366, endPoint x: 295, endPoint y: 359, distance: 44.3
click at [253, 367] on div "MLC Song Code" at bounding box center [275, 367] width 142 height 30
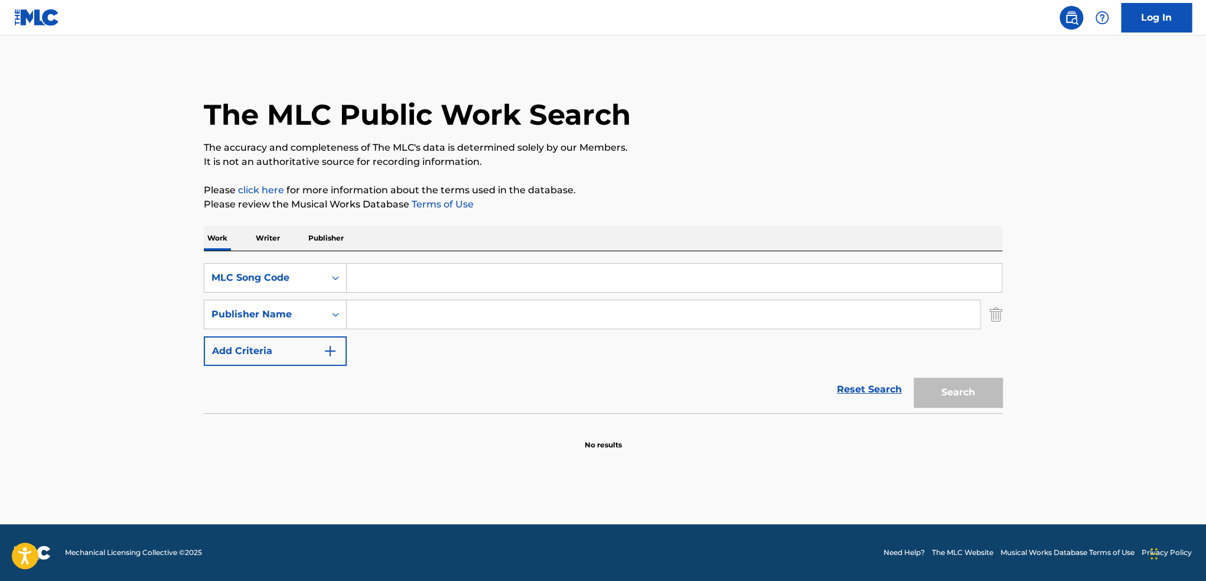
click at [451, 285] on input "Search Form" at bounding box center [674, 278] width 655 height 28
paste input "OC4TPJ"
type input "OC4TPJ"
click at [938, 395] on button "Search" at bounding box center [958, 393] width 89 height 30
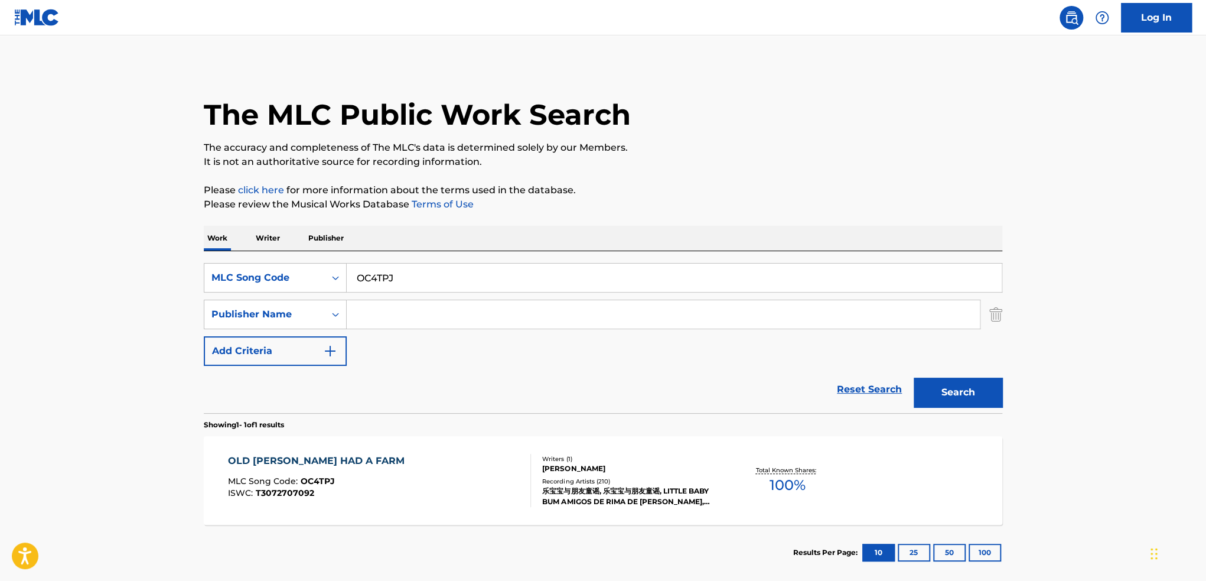
click at [287, 495] on span "T3072707092" at bounding box center [285, 492] width 58 height 11
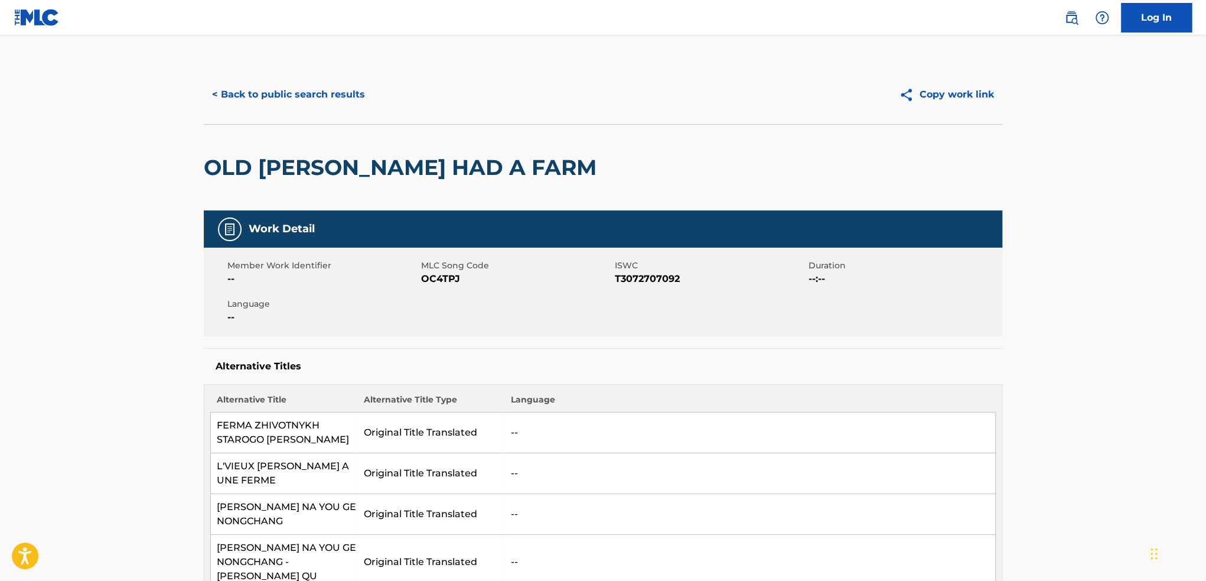
click at [647, 276] on span "T3072707092" at bounding box center [710, 279] width 191 height 14
copy span "T3072707092"
click at [313, 89] on button "< Back to public search results" at bounding box center [289, 95] width 170 height 30
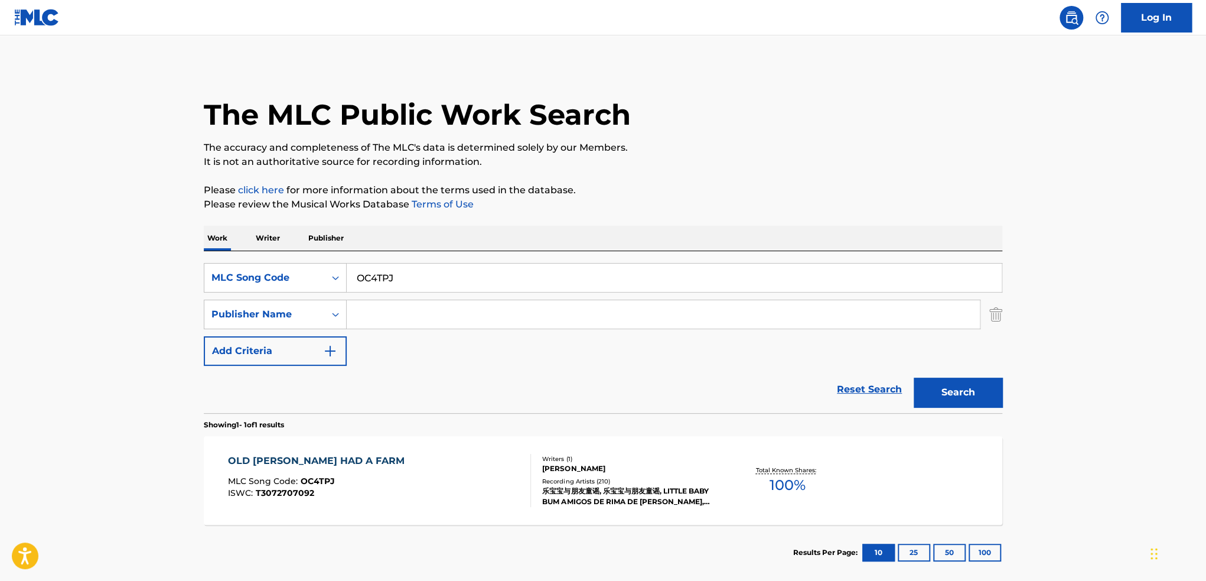
drag, startPoint x: 435, startPoint y: 281, endPoint x: 433, endPoint y: 289, distance: 8.5
click at [302, 259] on div "SearchWithCriteria39fabe25-445b-410f-8abf-7920dd88fa86 MLC Song Code OC4TPJ Sea…" at bounding box center [603, 332] width 799 height 162
paste input "T3072706588"
type input "T3072706588"
click at [229, 274] on div "MLC Song Code" at bounding box center [265, 278] width 106 height 14
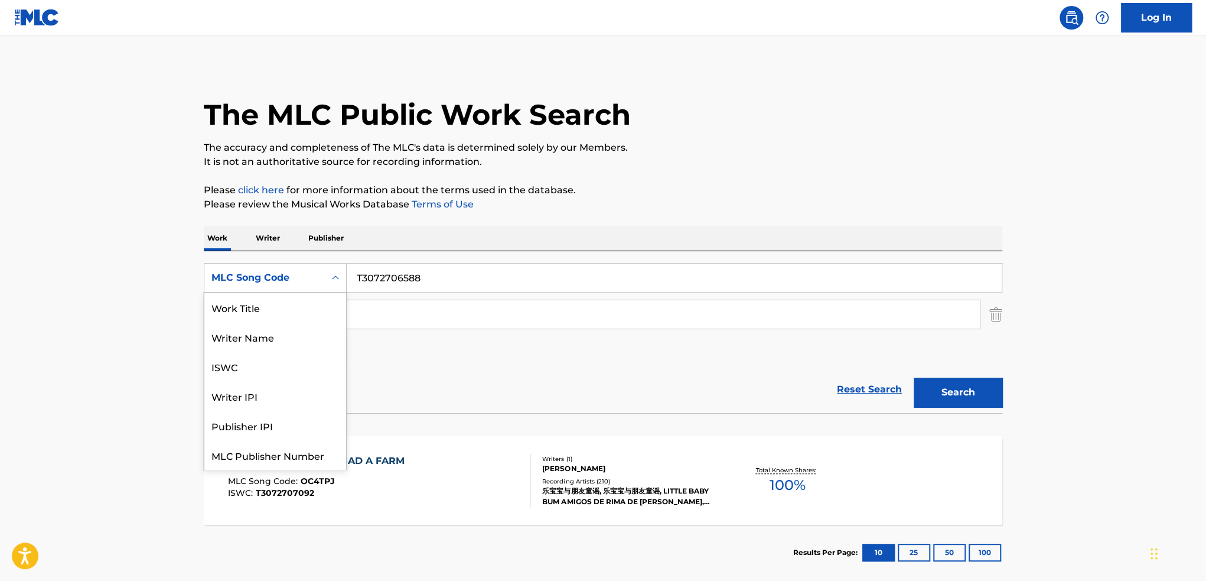
scroll to position [30, 0]
click at [245, 340] on div "ISWC" at bounding box center [275, 337] width 142 height 30
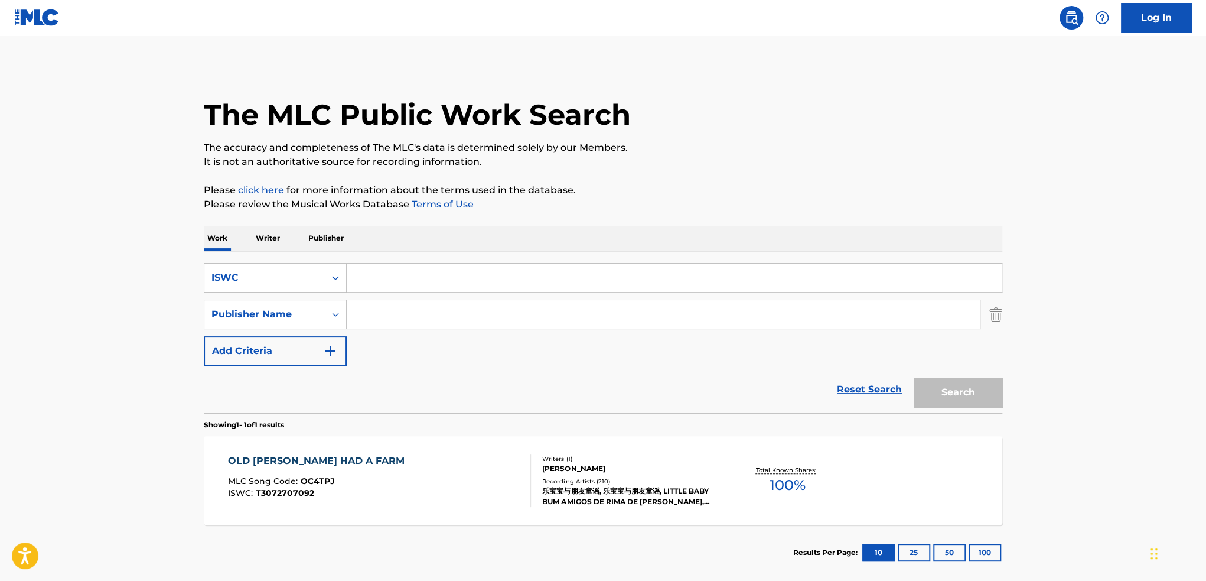
click at [440, 271] on input "Search Form" at bounding box center [674, 278] width 655 height 28
paste input "T3072706588"
type input "T3072706588"
click at [957, 396] on button "Search" at bounding box center [958, 393] width 89 height 30
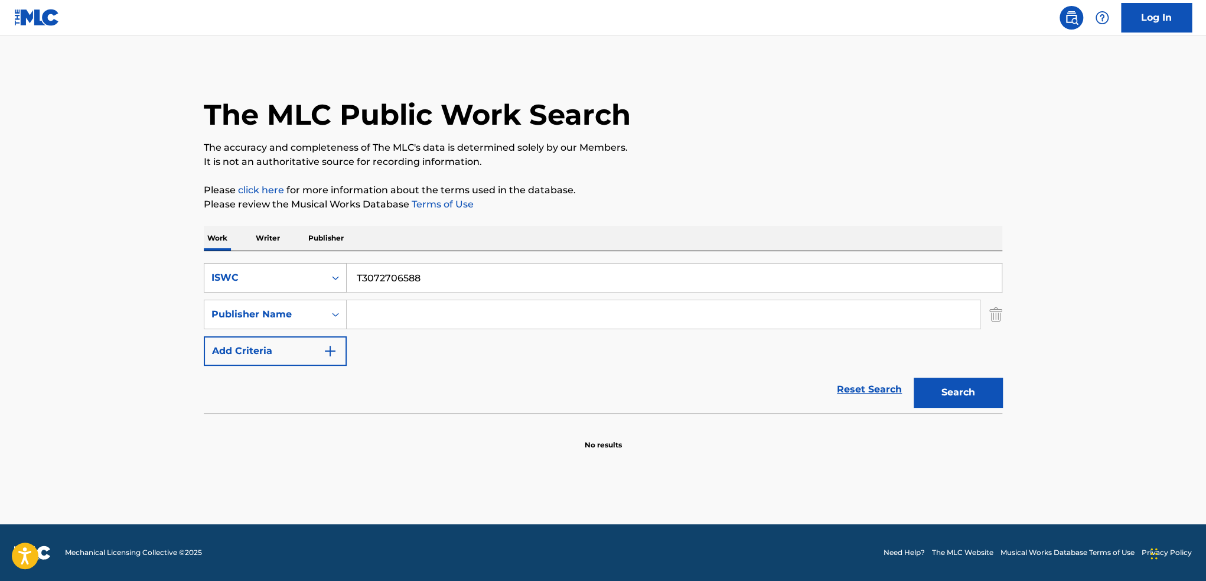
click at [252, 278] on div "ISWC" at bounding box center [265, 278] width 106 height 14
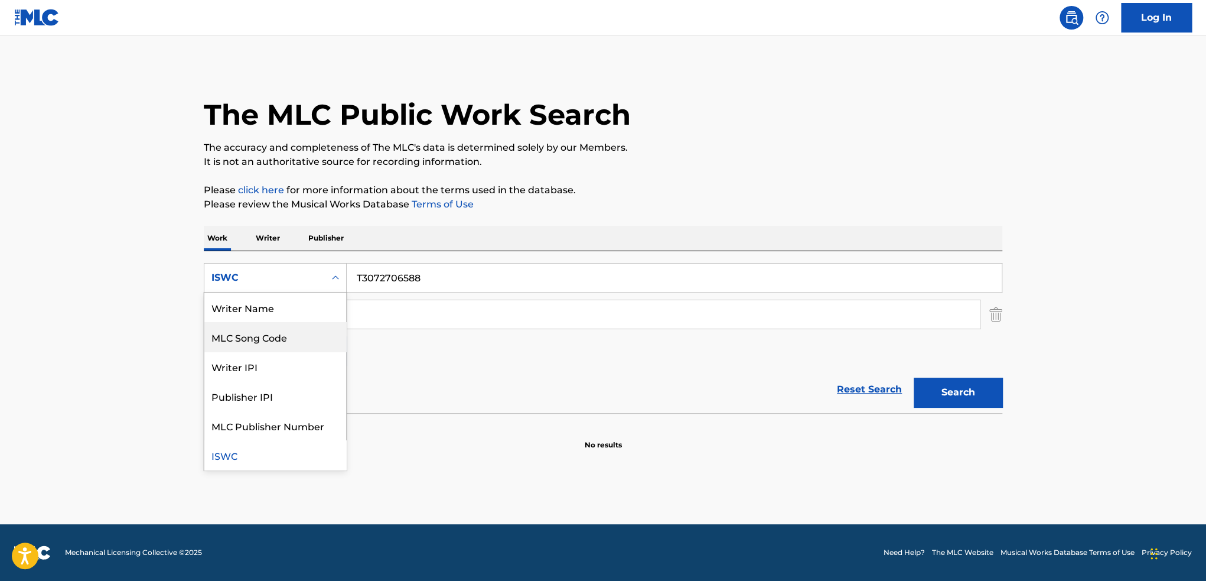
scroll to position [0, 0]
click at [265, 370] on div "MLC Song Code" at bounding box center [275, 367] width 142 height 30
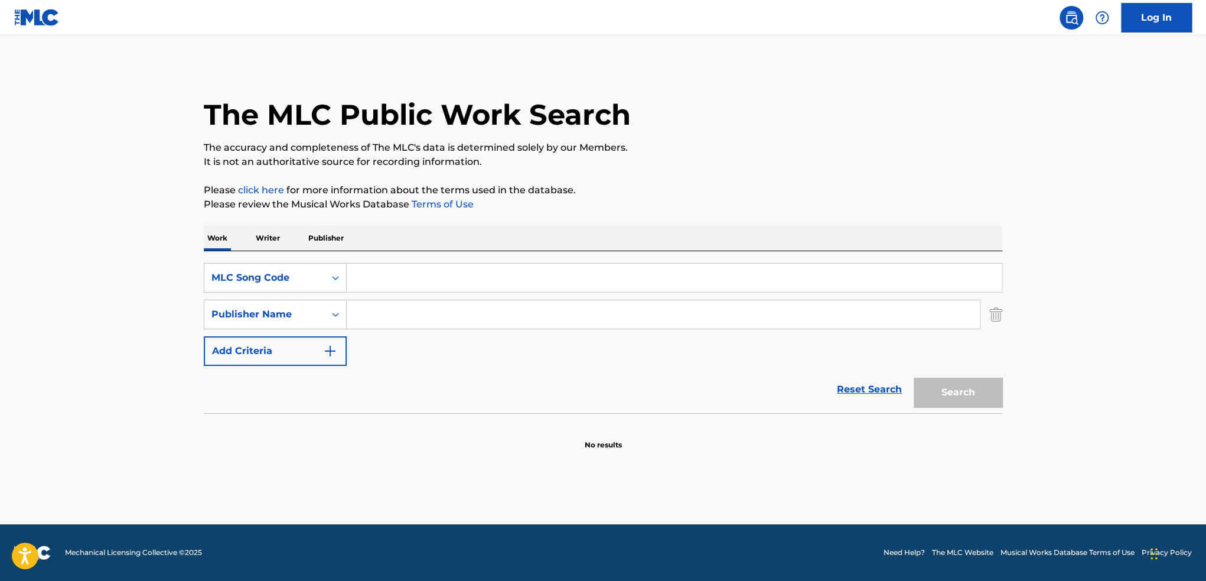
click at [373, 291] on input "Search Form" at bounding box center [674, 278] width 655 height 28
paste input "HB19CW"
type input "HB19CW"
click at [938, 394] on button "Search" at bounding box center [958, 393] width 89 height 30
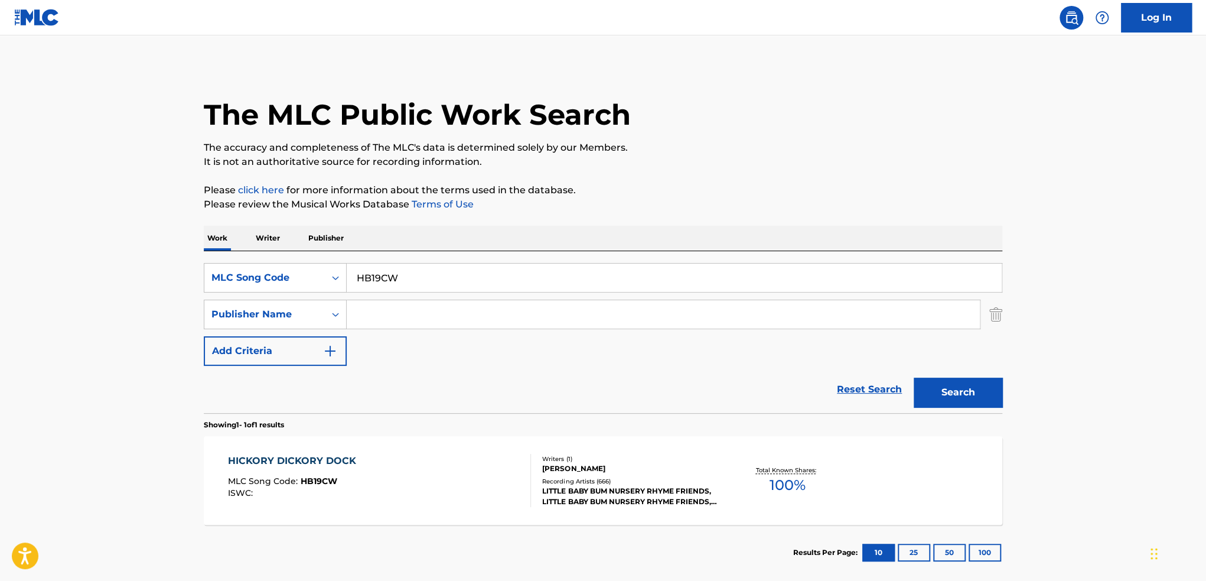
click at [427, 471] on div "HICKORY DICKORY DOCK MLC Song Code : HB19CW ISWC :" at bounding box center [380, 480] width 304 height 53
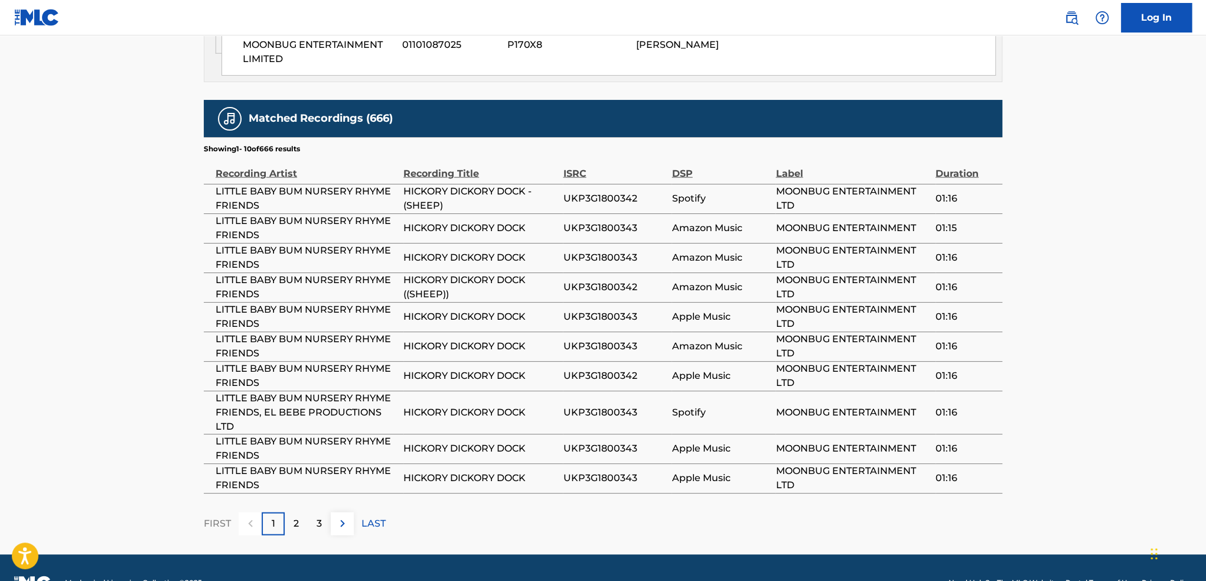
scroll to position [1433, 0]
